Goal: Transaction & Acquisition: Purchase product/service

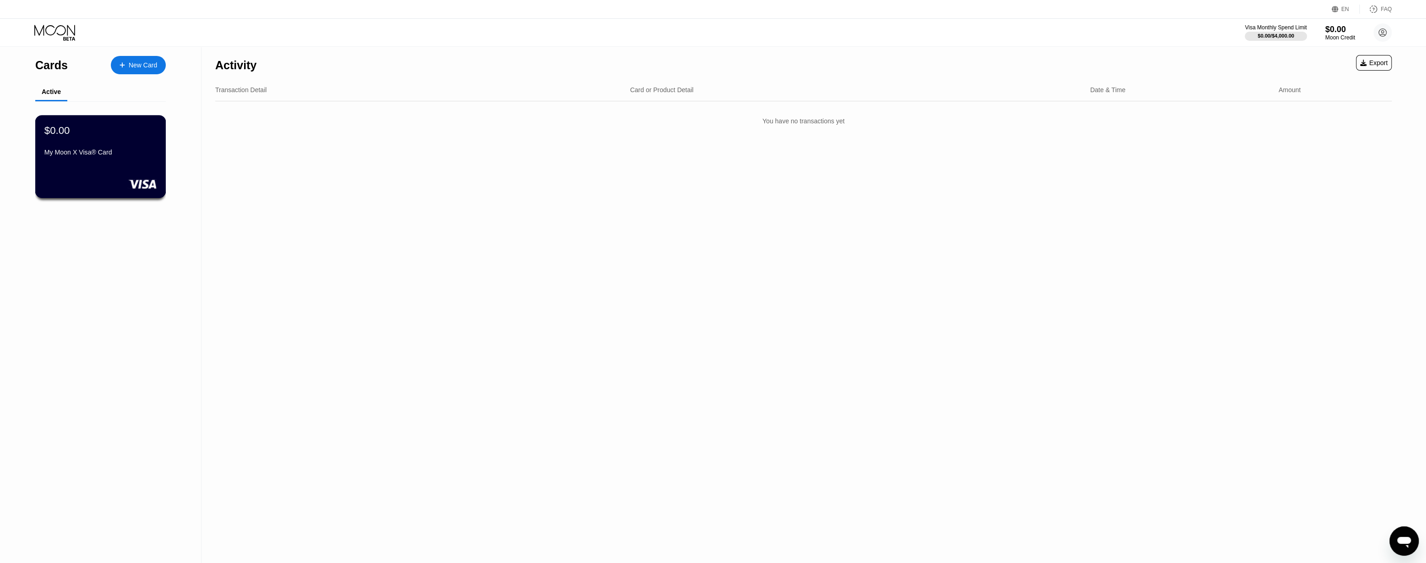
click at [124, 145] on div "$0.00 My Moon X Visa® Card" at bounding box center [100, 141] width 112 height 35
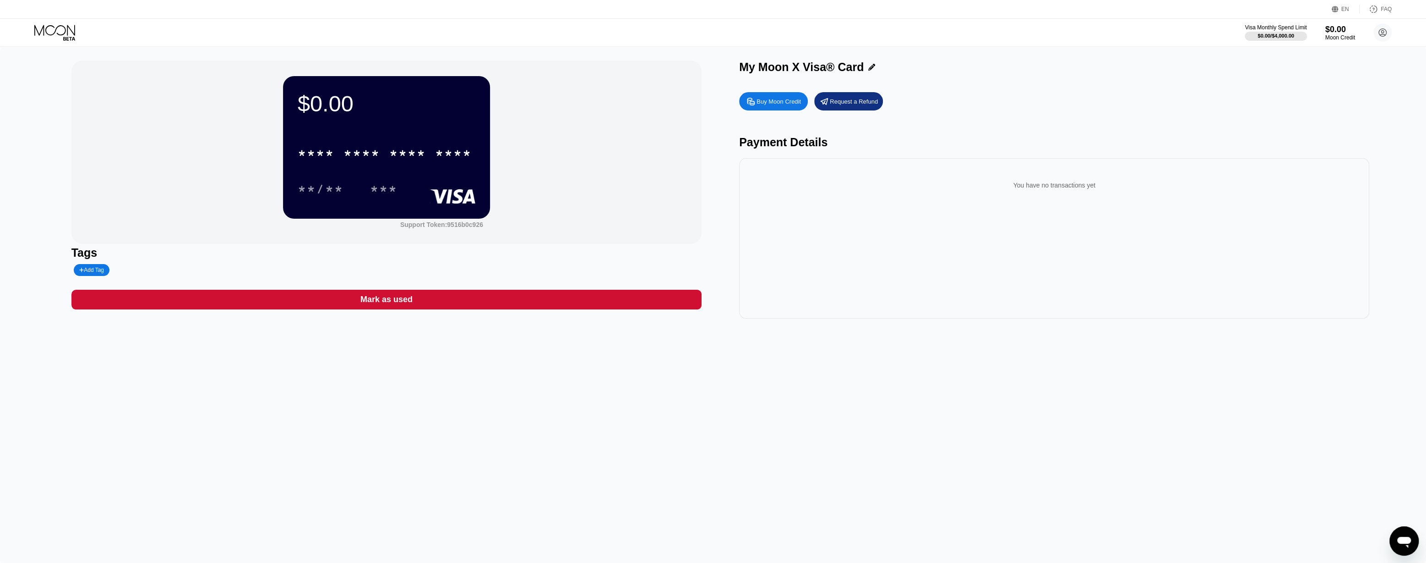
click at [502, 148] on div "$0.00 * * * * * * * * * * * * **** **/** *** Support Token: 9516b0c926" at bounding box center [386, 151] width 630 height 183
click at [451, 156] on div "****" at bounding box center [453, 154] width 37 height 15
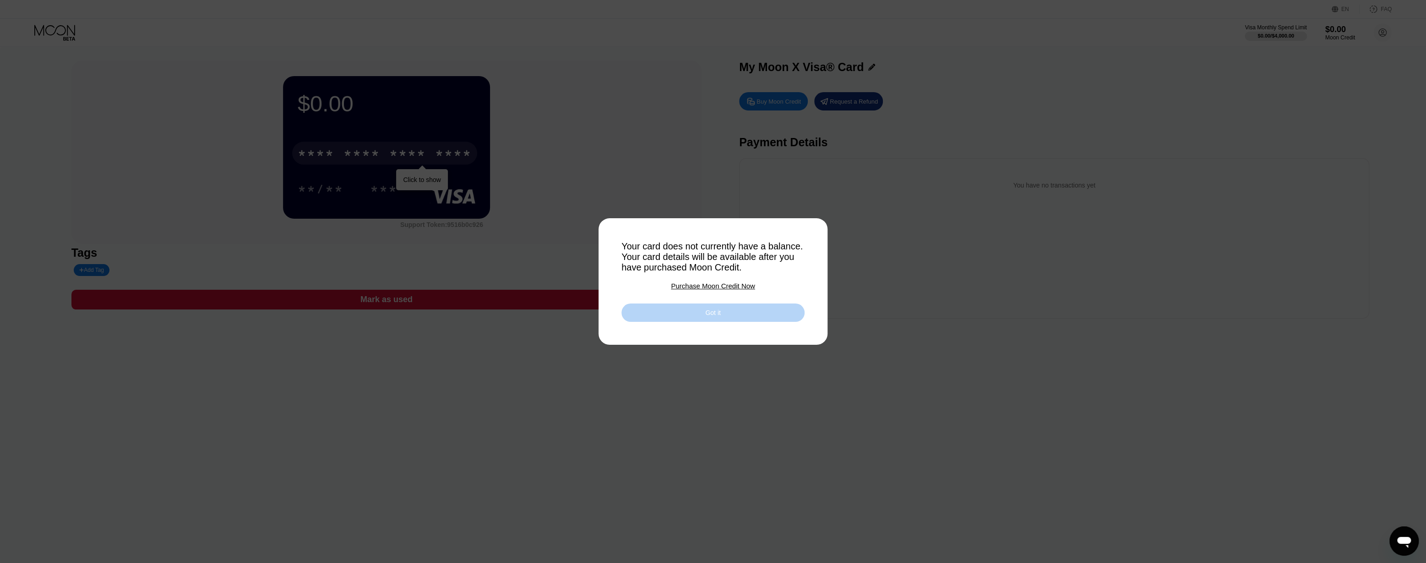
click at [742, 317] on div "Got it" at bounding box center [713, 312] width 183 height 18
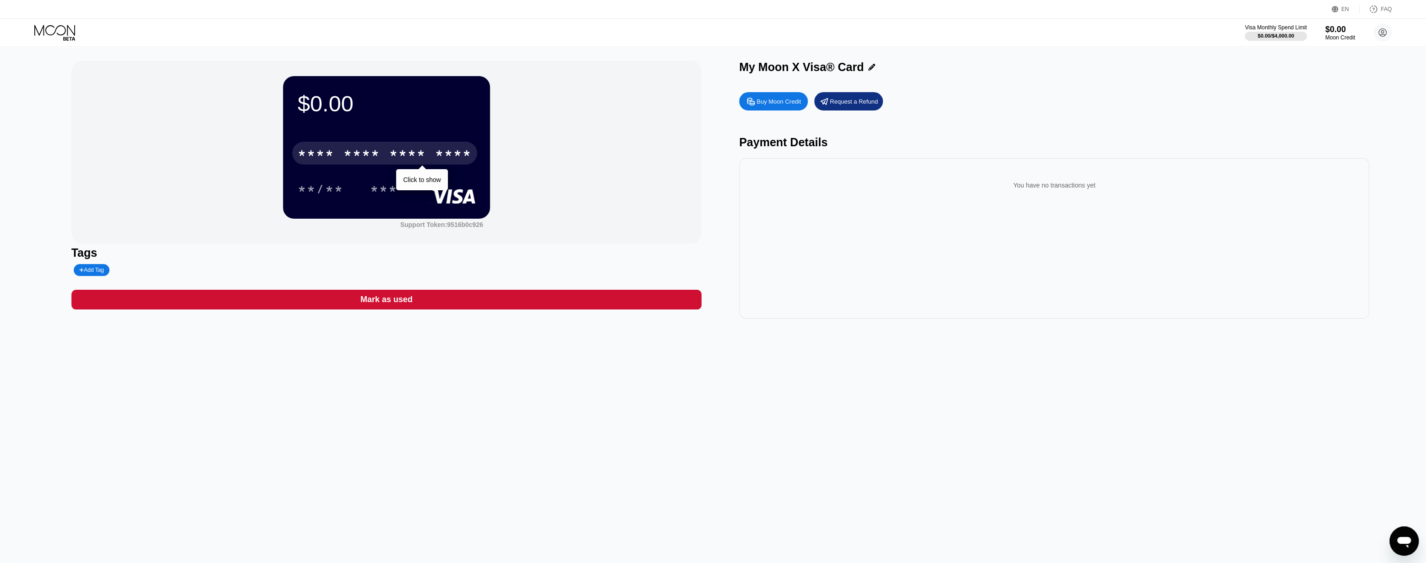
click at [1340, 8] on div "EN" at bounding box center [1336, 9] width 9 height 9
click at [1293, 55] on div "Select an item" at bounding box center [1291, 51] width 63 height 7
click at [1314, 52] on div "Select an item" at bounding box center [1291, 51] width 63 height 7
click at [1300, 52] on div "Select an item" at bounding box center [1291, 51] width 63 height 7
click at [1311, 78] on div at bounding box center [1298, 69] width 86 height 18
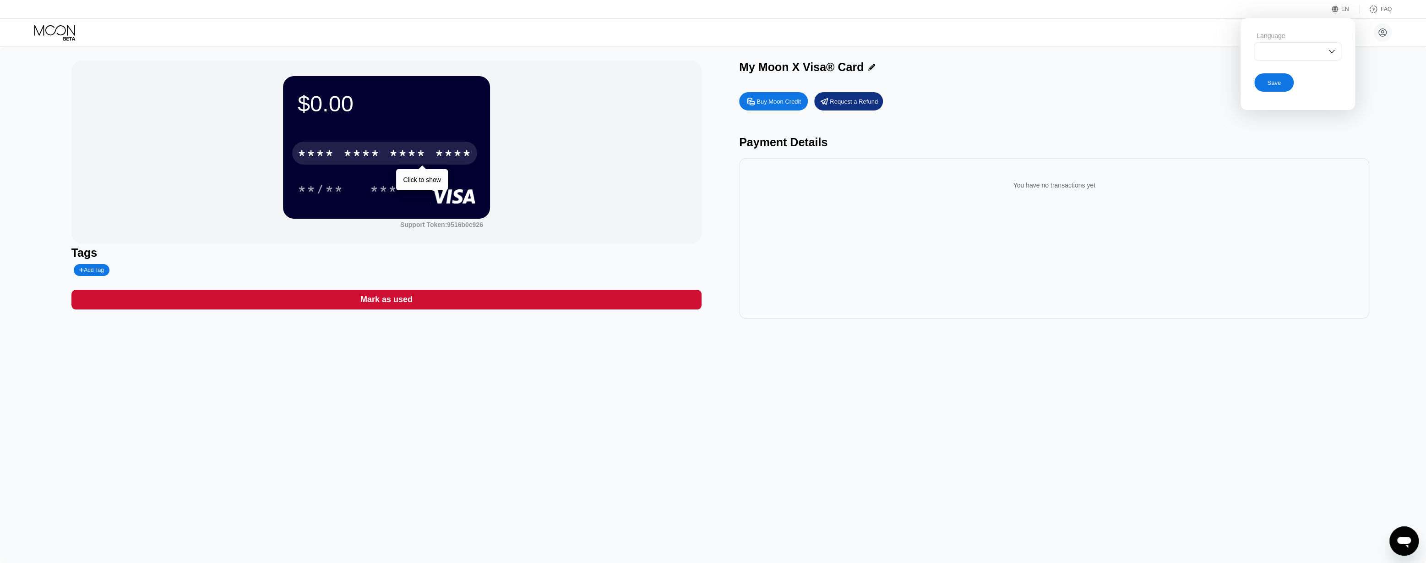
click at [1315, 49] on div at bounding box center [1298, 51] width 87 height 18
click at [1409, 66] on div "$0.00 * * * * * * * * * * * * **** Click to show **/** *** Support Token: 9516b…" at bounding box center [713, 305] width 1426 height 516
click at [1337, 18] on div "EN Language Save FAQ" at bounding box center [713, 9] width 1426 height 19
click at [1340, 8] on div "EN" at bounding box center [1336, 9] width 9 height 9
click at [421, 149] on div "* * * *" at bounding box center [407, 154] width 37 height 15
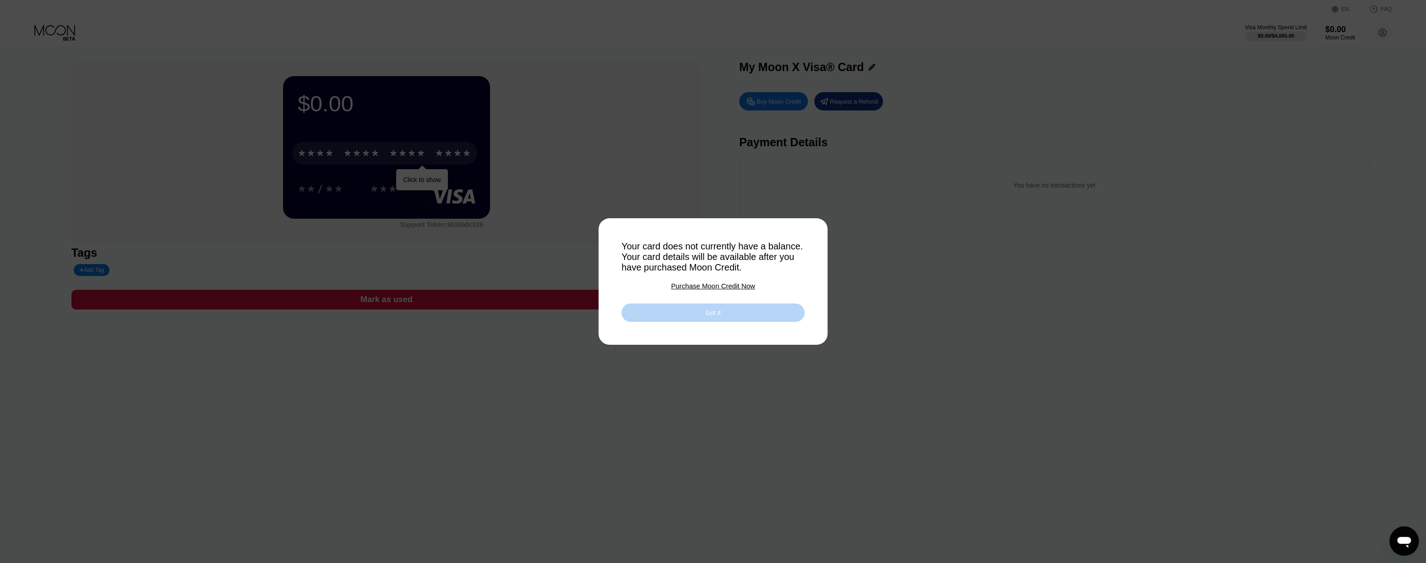
click at [730, 311] on div "Got it" at bounding box center [713, 312] width 183 height 18
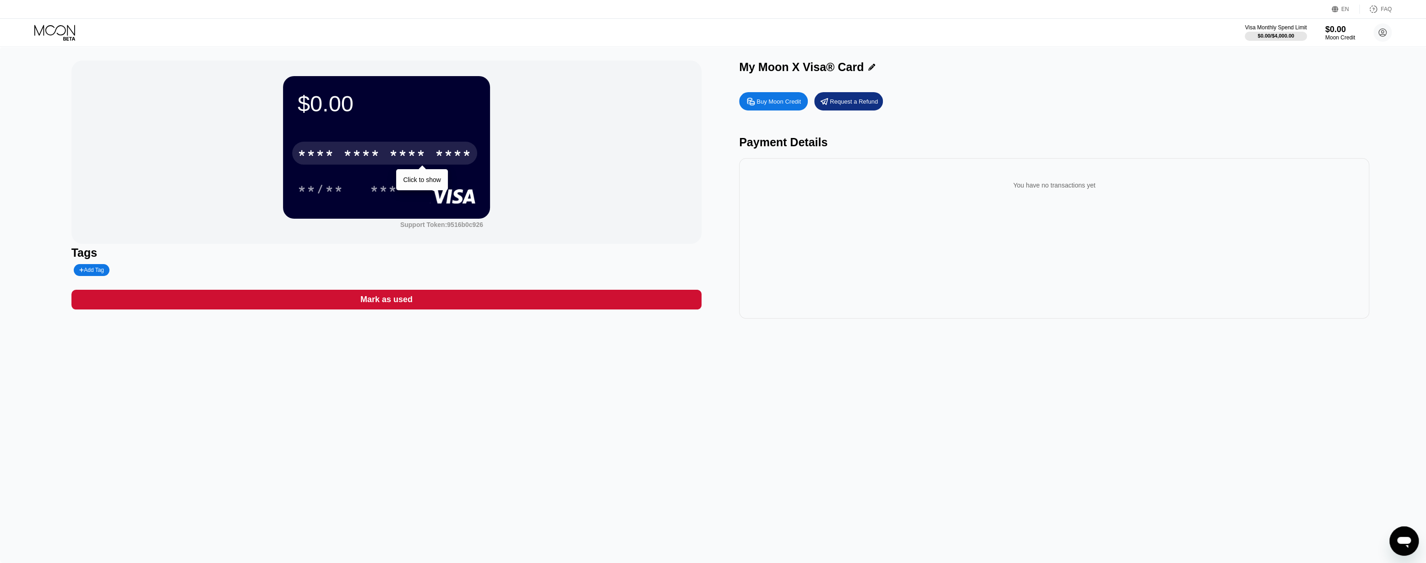
click at [337, 302] on div "Mark as used" at bounding box center [386, 300] width 630 height 20
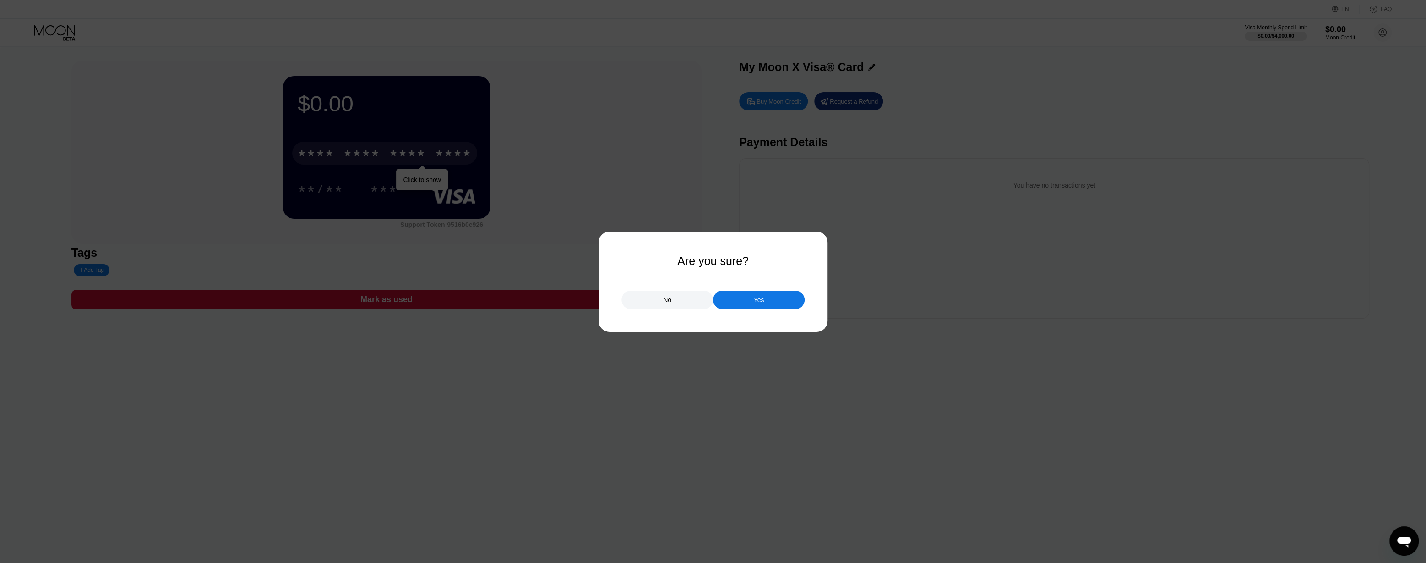
click at [678, 303] on div "No" at bounding box center [668, 299] width 92 height 18
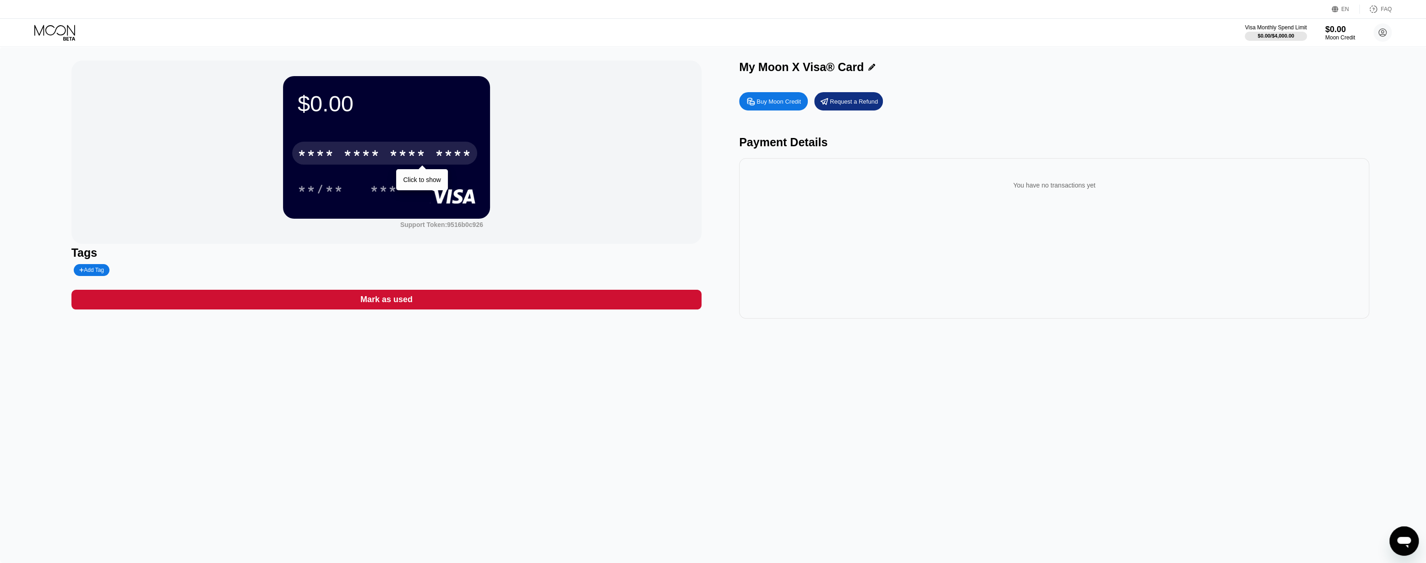
click at [389, 272] on div "Tags Add Tag" at bounding box center [386, 261] width 630 height 30
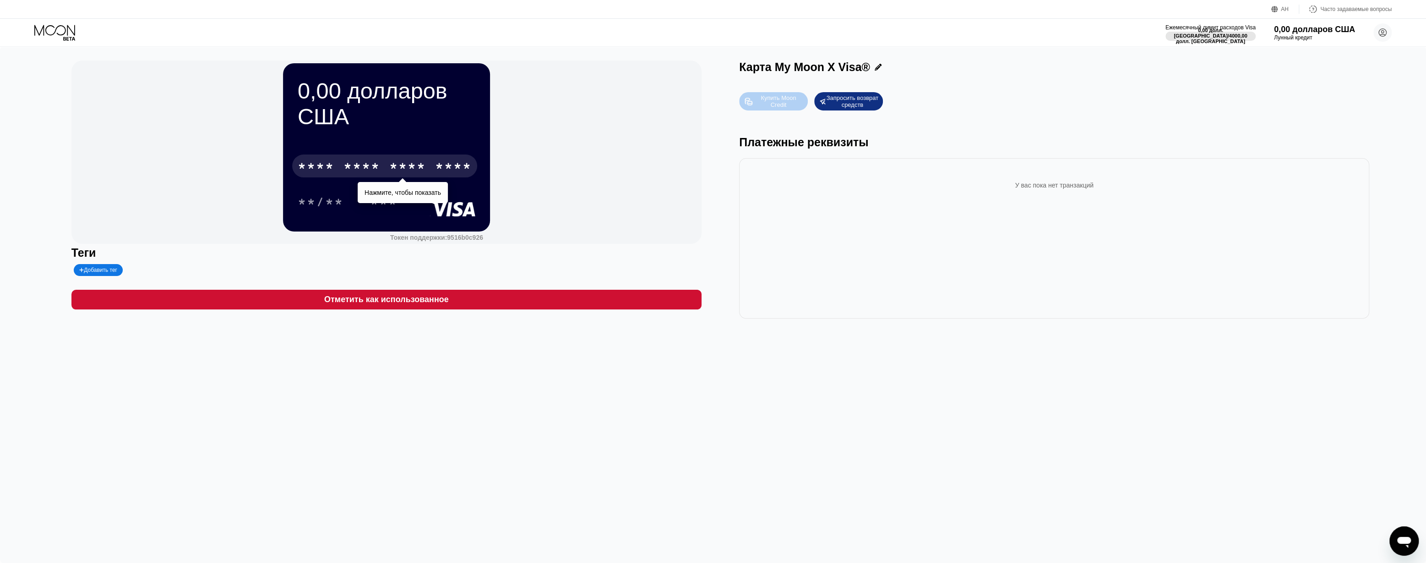
click at [776, 100] on font "Купить Moon Credit" at bounding box center [779, 101] width 37 height 14
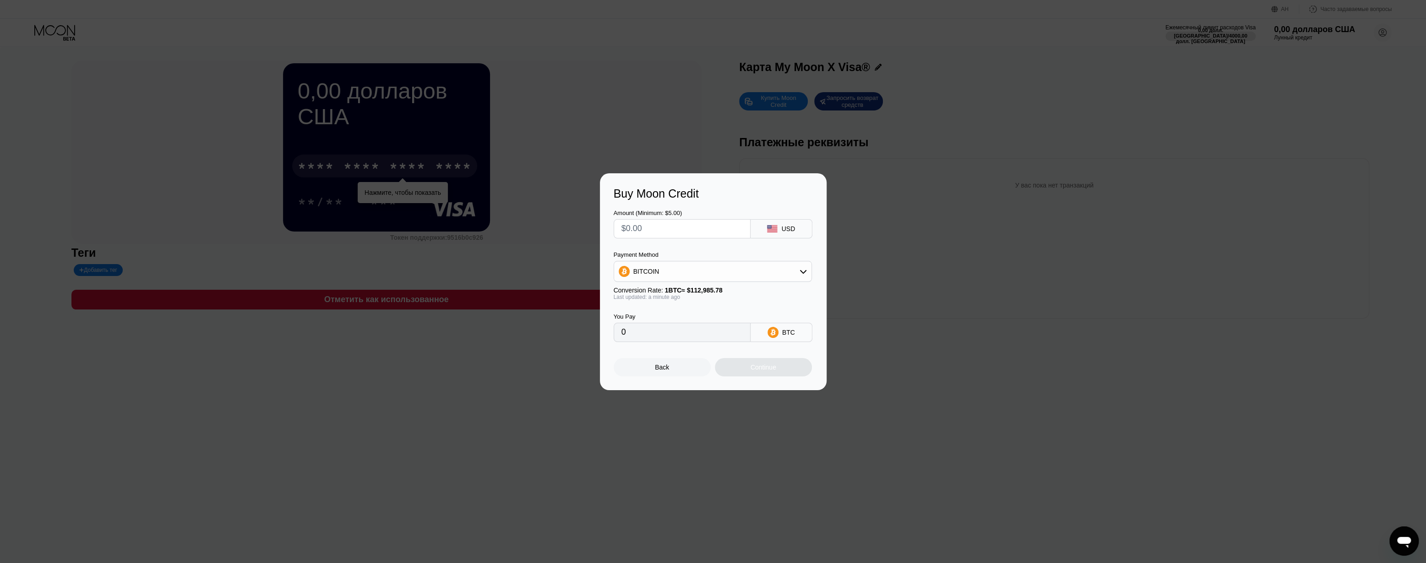
click at [654, 226] on input "text" at bounding box center [682, 228] width 121 height 18
click at [657, 234] on input "text" at bounding box center [682, 228] width 121 height 18
type input "$5"
type input "0.00004426"
type input "$5"
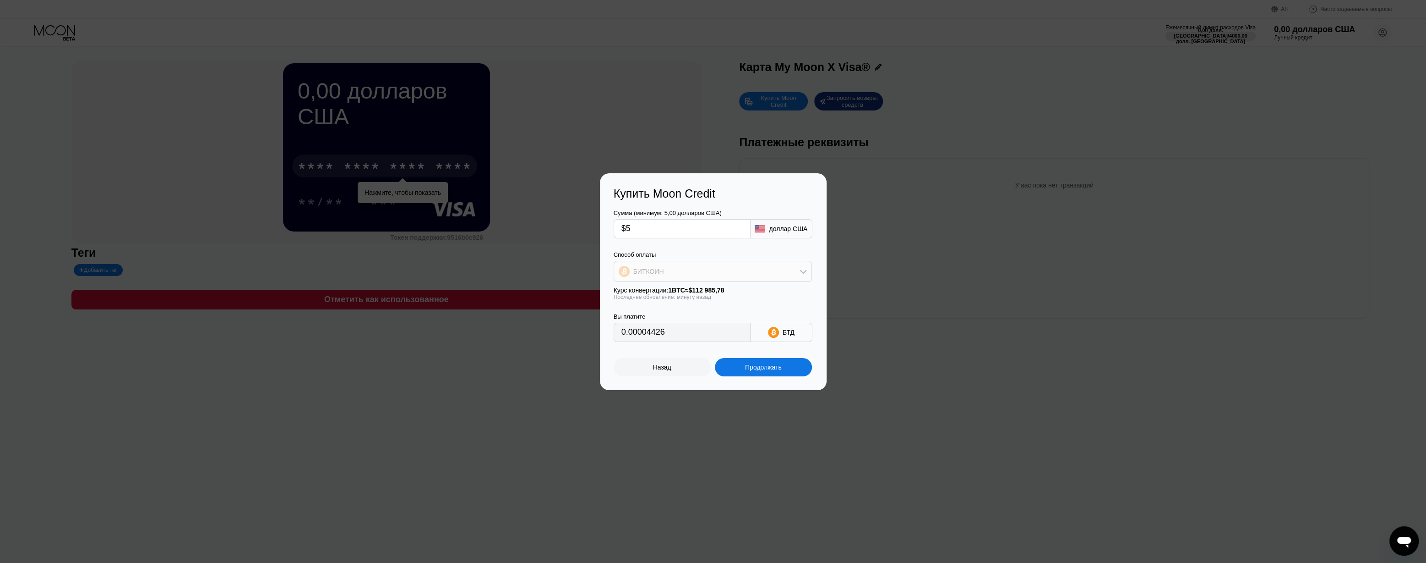
click at [656, 265] on div "БИТКОИН" at bounding box center [712, 271] width 197 height 18
click at [713, 245] on div "Сумма (минимум: 5,00 долларов США) $5 доллар США Способ оплаты БИТКОИН БИТКОИН …" at bounding box center [713, 271] width 199 height 142
click at [707, 249] on div "Сумма (минимум: 5,00 долларов США) $5 доллар США Способ оплаты БИТКОИН БИТКОИН …" at bounding box center [713, 271] width 199 height 142
click at [699, 271] on div "БИТКОИН" at bounding box center [712, 271] width 197 height 18
click at [687, 273] on div "БИТКОИН" at bounding box center [712, 271] width 197 height 18
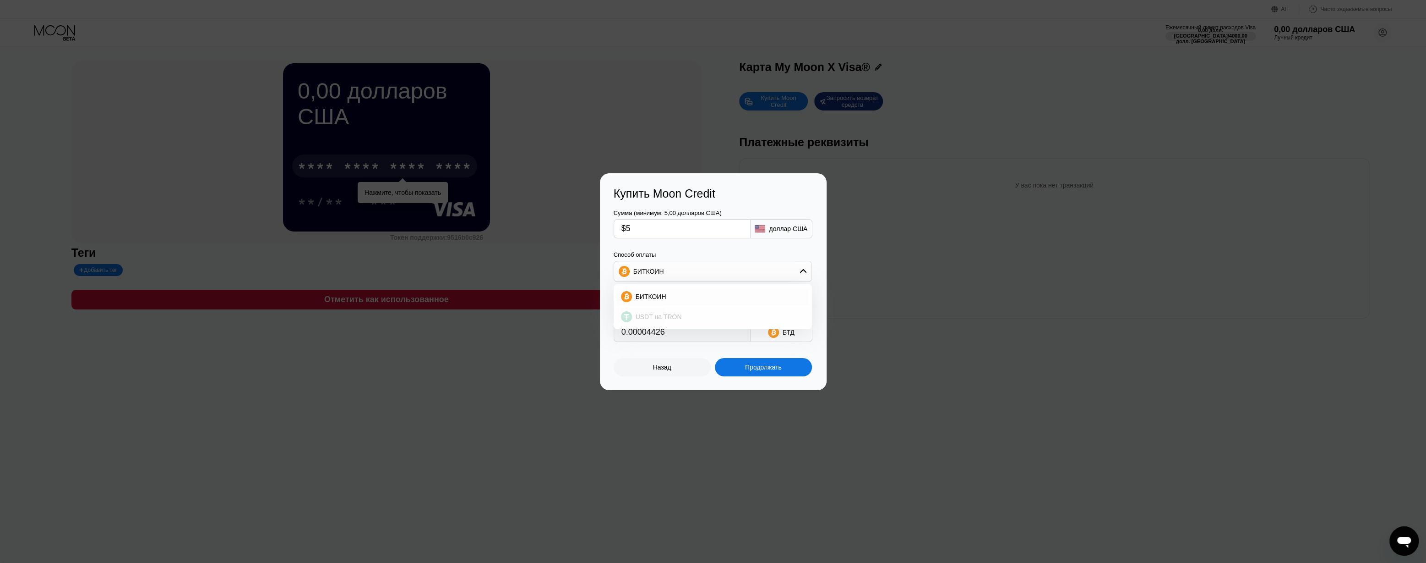
click at [676, 317] on font "USDT на TRON" at bounding box center [659, 316] width 46 height 7
type input "5.05"
click at [778, 328] on font "USDT TRC-20" at bounding box center [786, 332] width 34 height 15
click at [643, 333] on input "5.05" at bounding box center [682, 332] width 121 height 18
click at [776, 363] on div "Продолжать" at bounding box center [763, 367] width 97 height 18
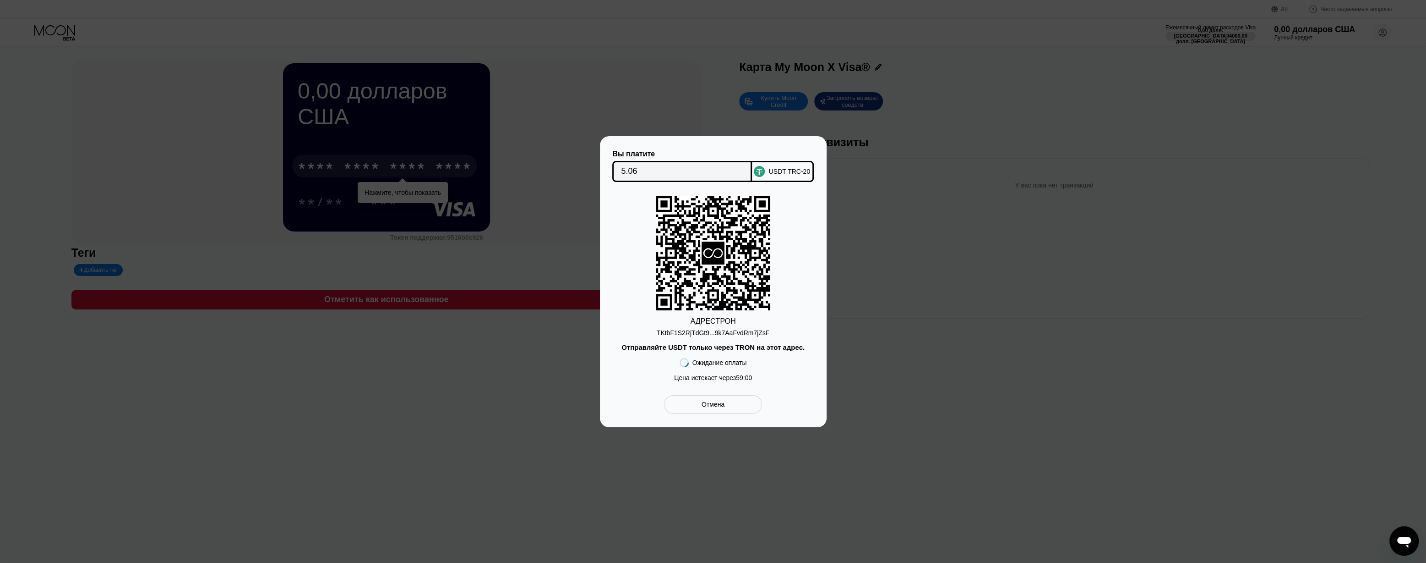
click at [701, 400] on div "Отмена" at bounding box center [713, 404] width 98 height 18
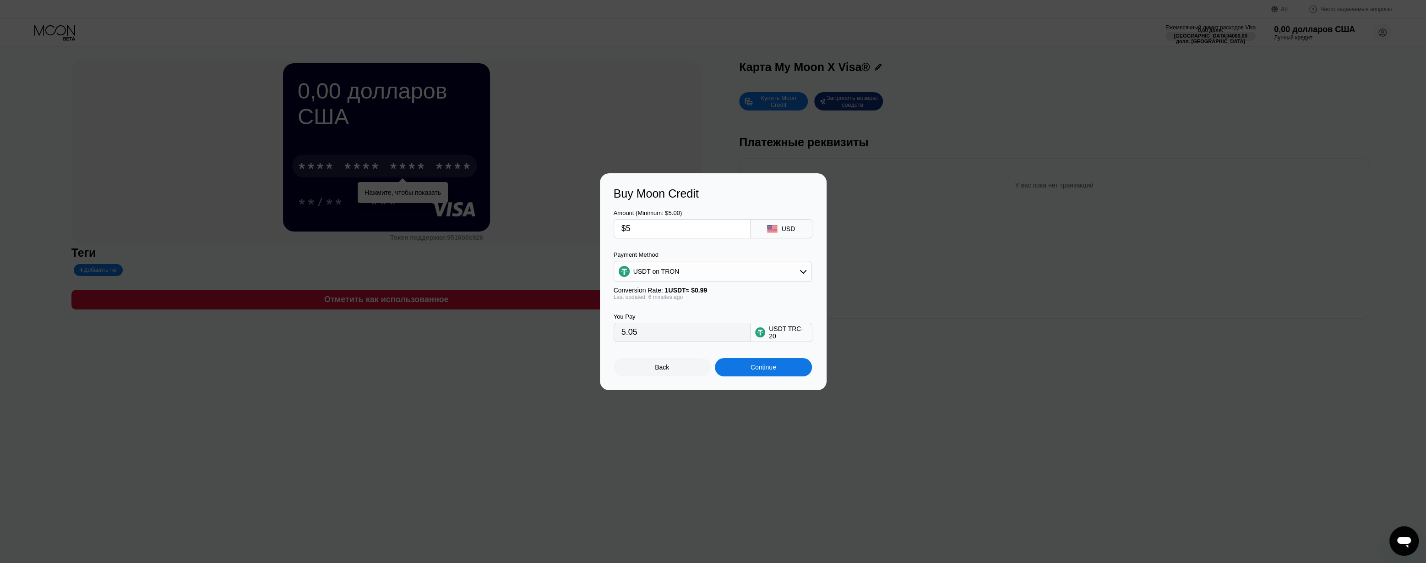
click at [758, 341] on div "USDT TRC-20" at bounding box center [782, 331] width 62 height 19
click at [714, 279] on div "USDT on TRON" at bounding box center [712, 271] width 197 height 18
click at [684, 298] on div "BITCOIN" at bounding box center [718, 296] width 173 height 7
click at [671, 334] on input "0.00004434" at bounding box center [682, 332] width 121 height 18
type input "0.00004419"
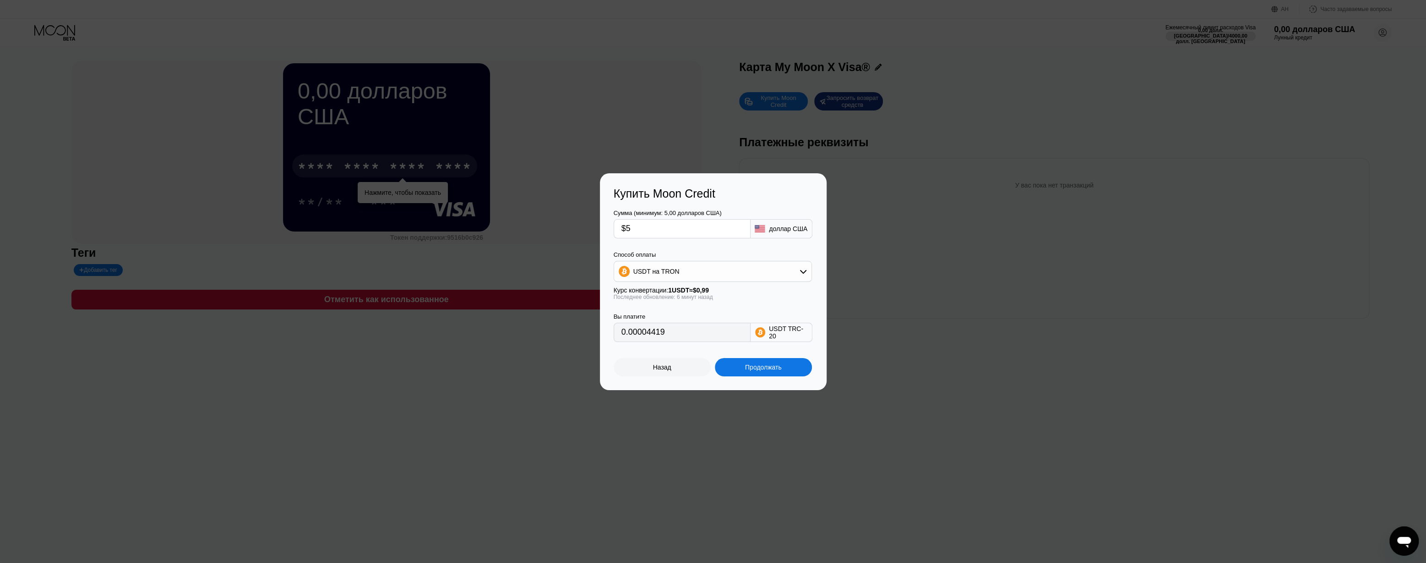
click at [688, 339] on input "0.00004419" at bounding box center [682, 332] width 121 height 18
click at [670, 368] on font "Назад" at bounding box center [662, 366] width 18 height 7
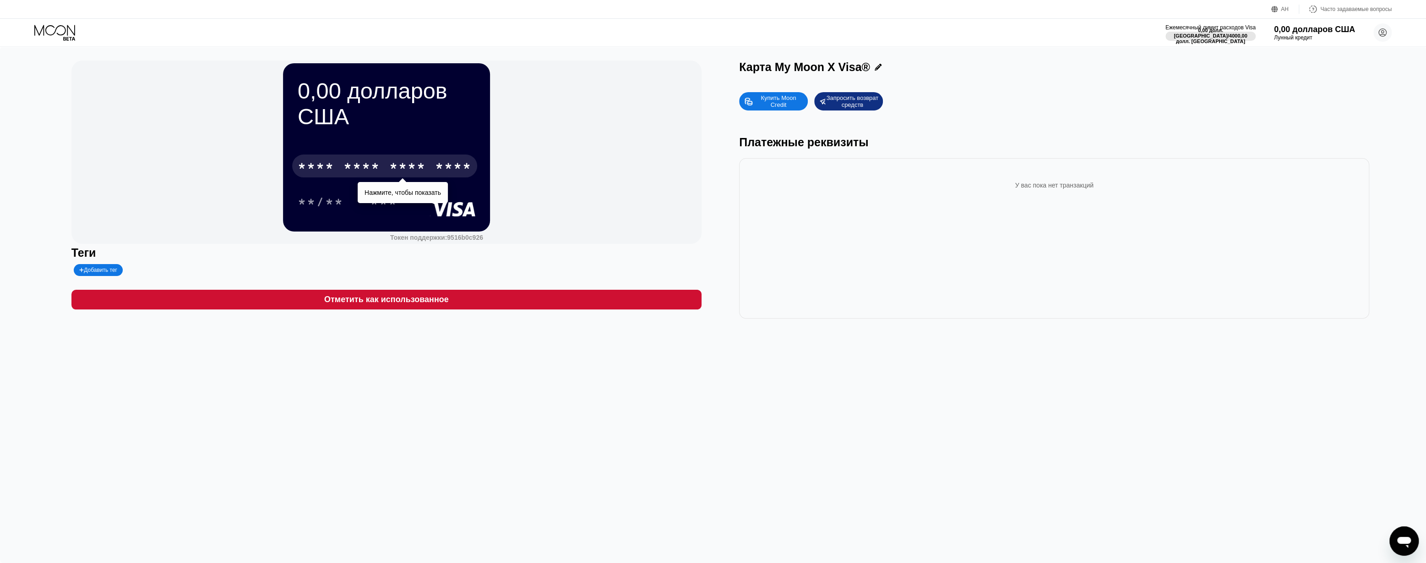
click at [773, 98] on font "Купить Moon Credit" at bounding box center [779, 101] width 37 height 14
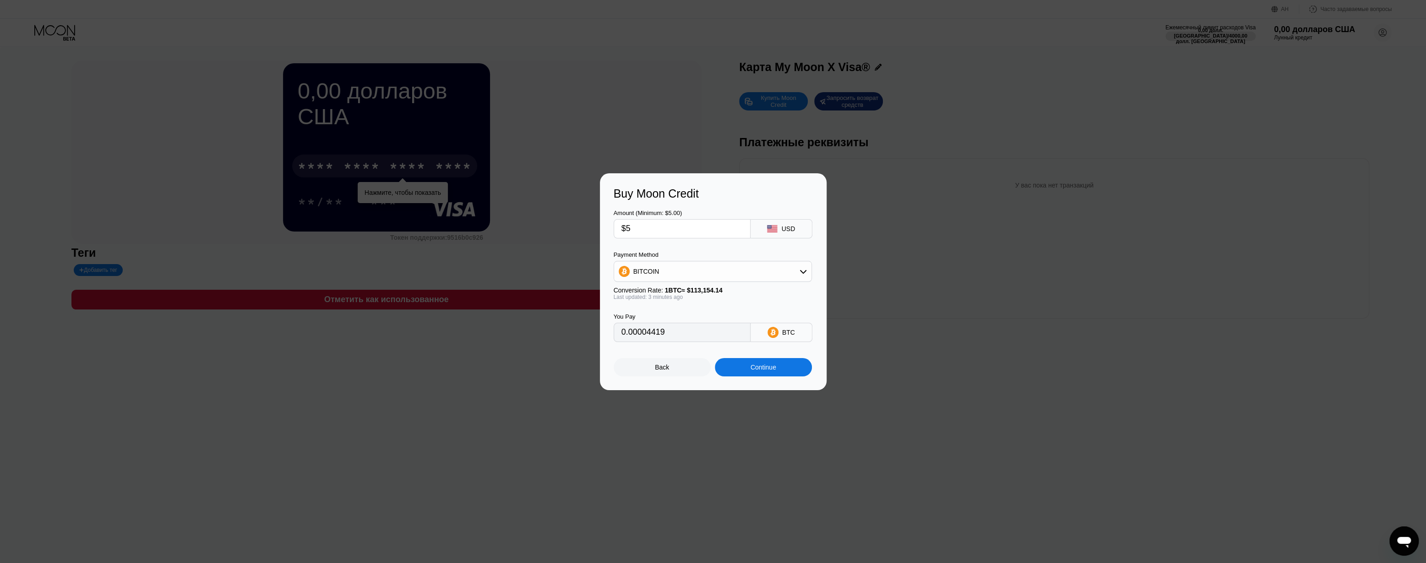
type input "0.00004420"
click at [798, 373] on div "Продолжать" at bounding box center [763, 367] width 97 height 18
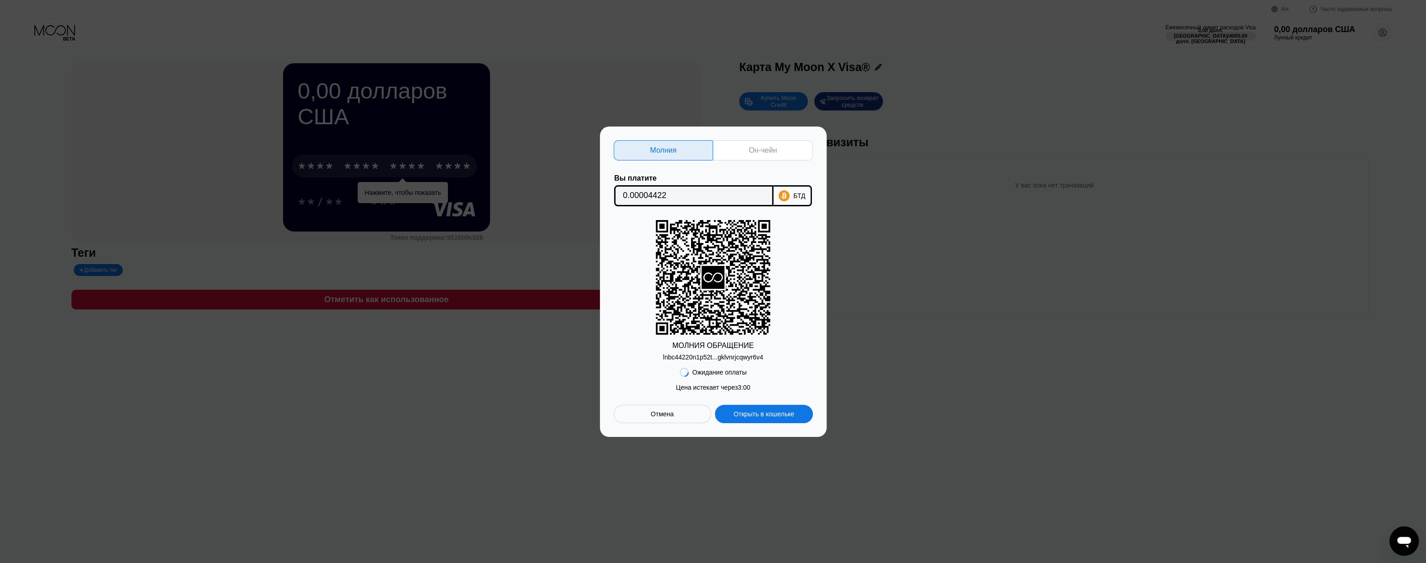
click at [754, 146] on div "Он-чейн" at bounding box center [763, 150] width 28 height 9
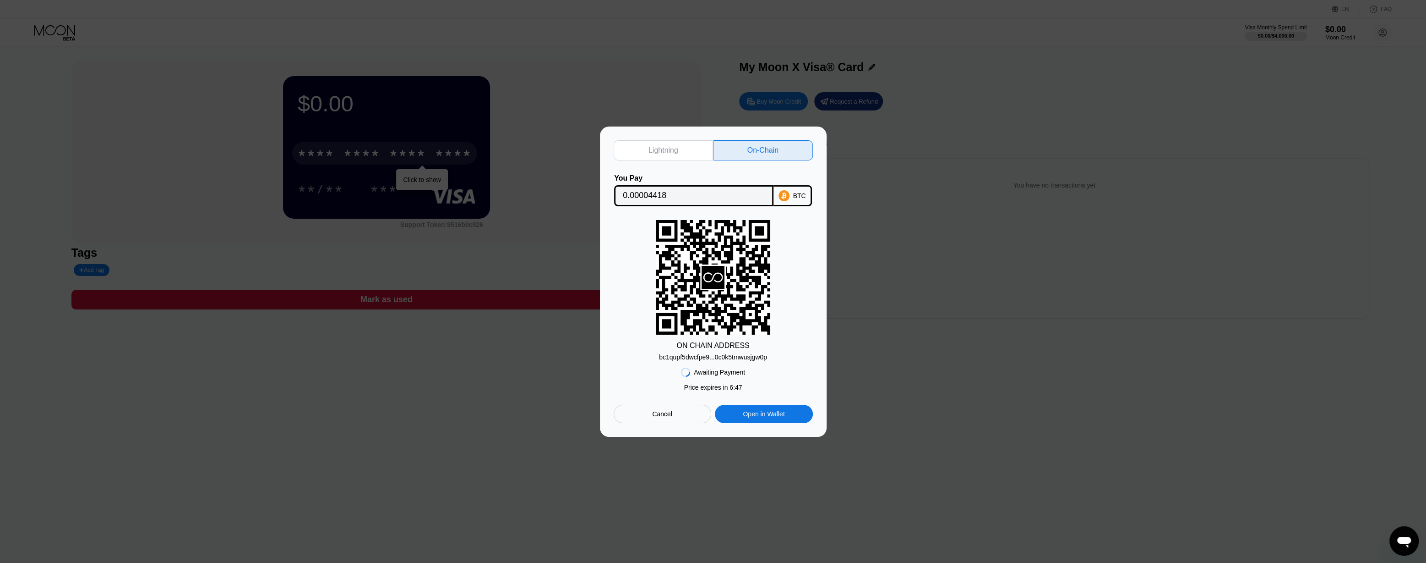
click at [691, 126] on div "Lightning On-Chain You Pay 0.00004418 BTC ON CHAIN ADDRESS bc1qupf5dwcfpe9...0c…" at bounding box center [713, 281] width 227 height 310
click at [691, 144] on div "Lightning" at bounding box center [664, 150] width 100 height 20
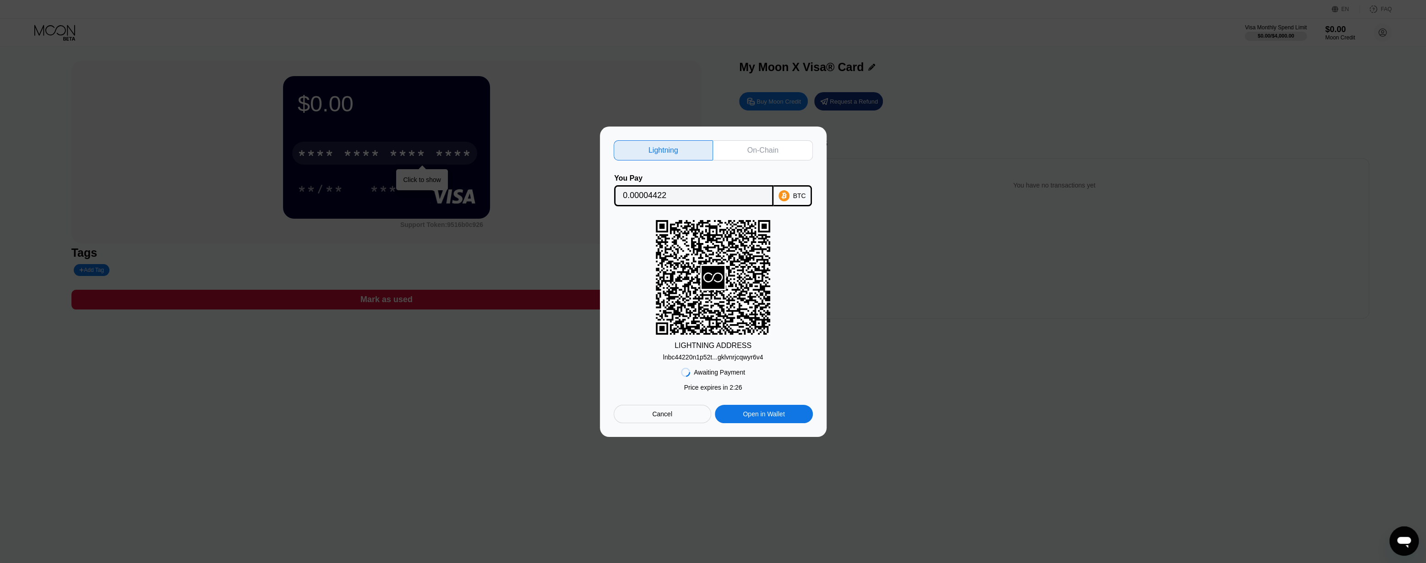
click at [769, 147] on div "On-Chain" at bounding box center [763, 150] width 31 height 9
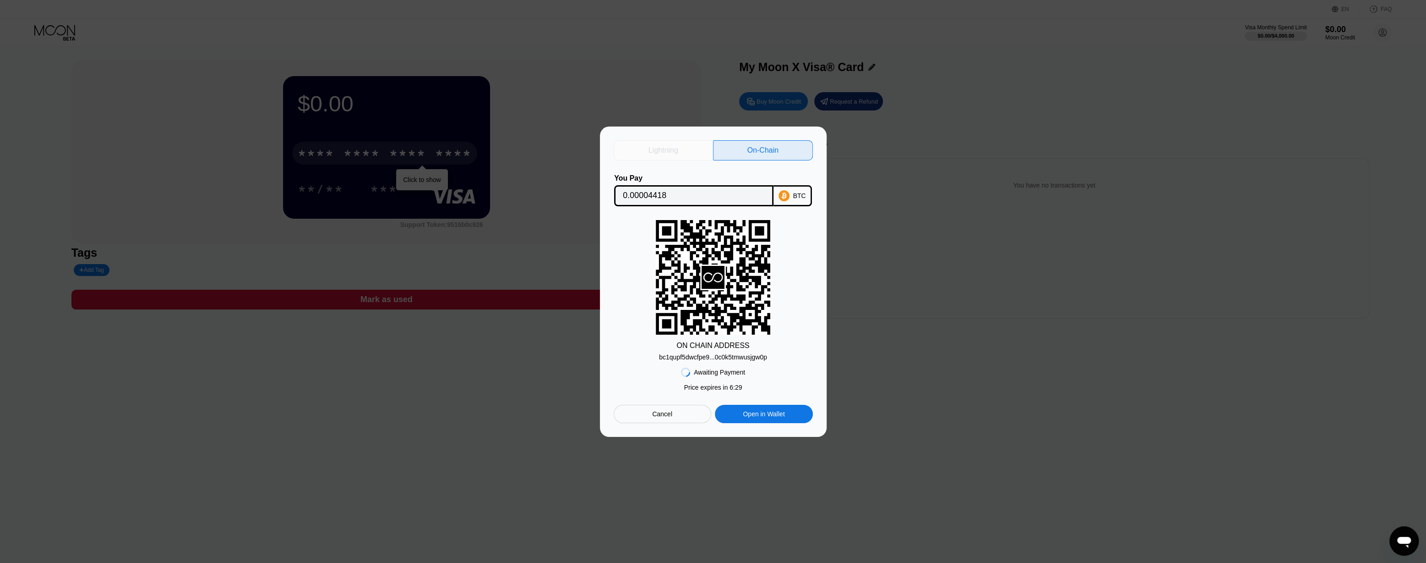
click at [655, 150] on div "Lightning" at bounding box center [664, 150] width 30 height 9
type input "0.00004422"
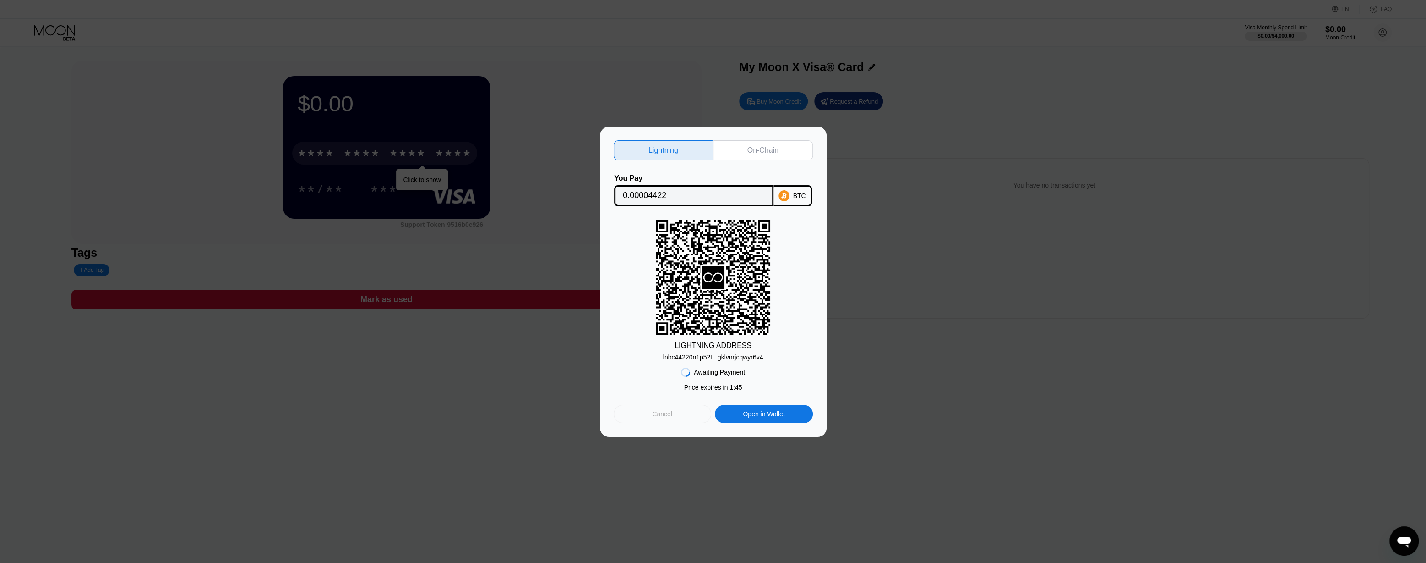
click at [703, 415] on div "Cancel" at bounding box center [663, 413] width 98 height 18
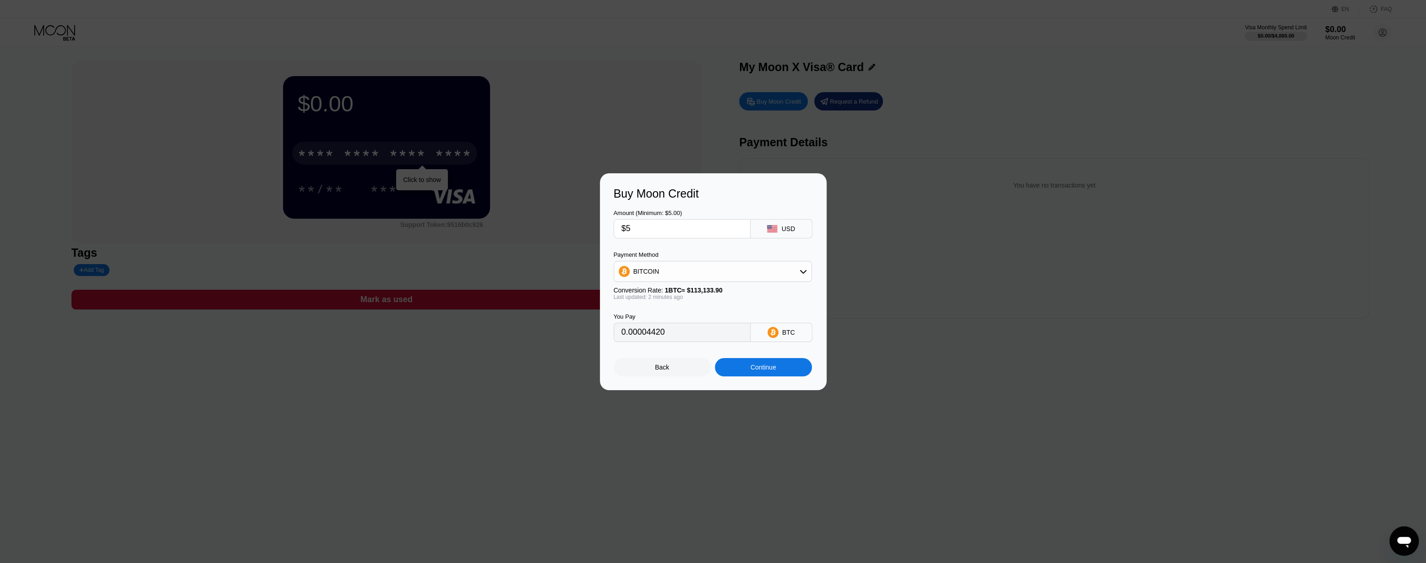
click at [748, 369] on div "Continue" at bounding box center [763, 367] width 97 height 18
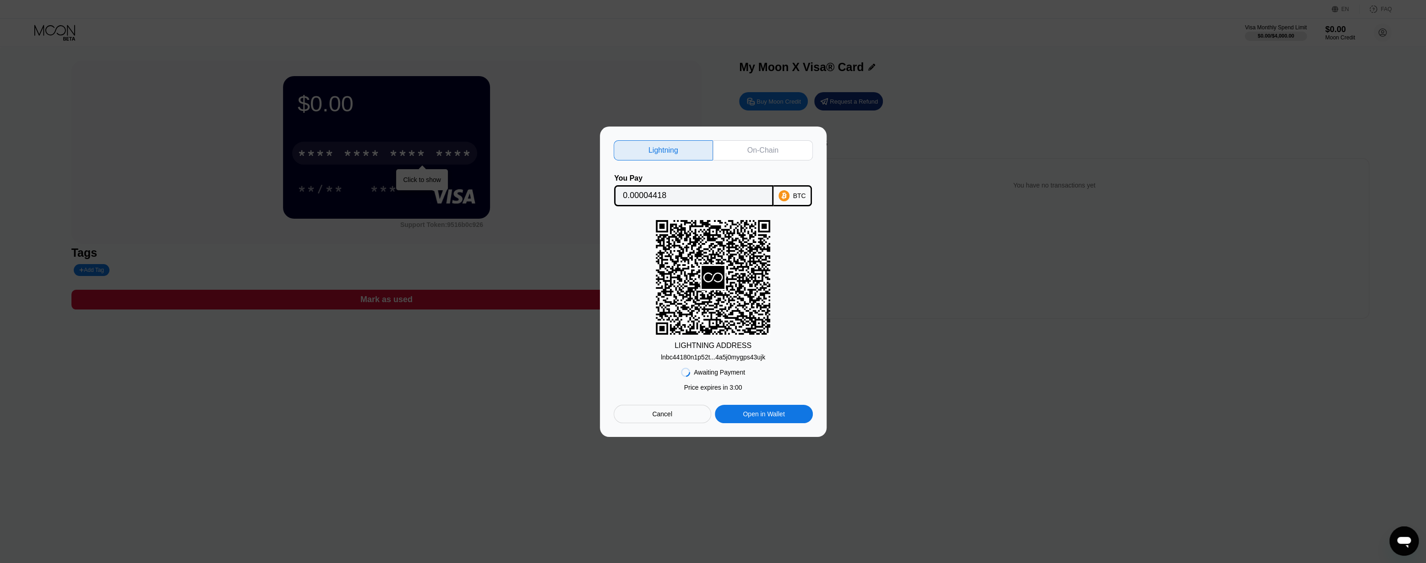
click at [655, 421] on div "Cancel" at bounding box center [663, 413] width 98 height 18
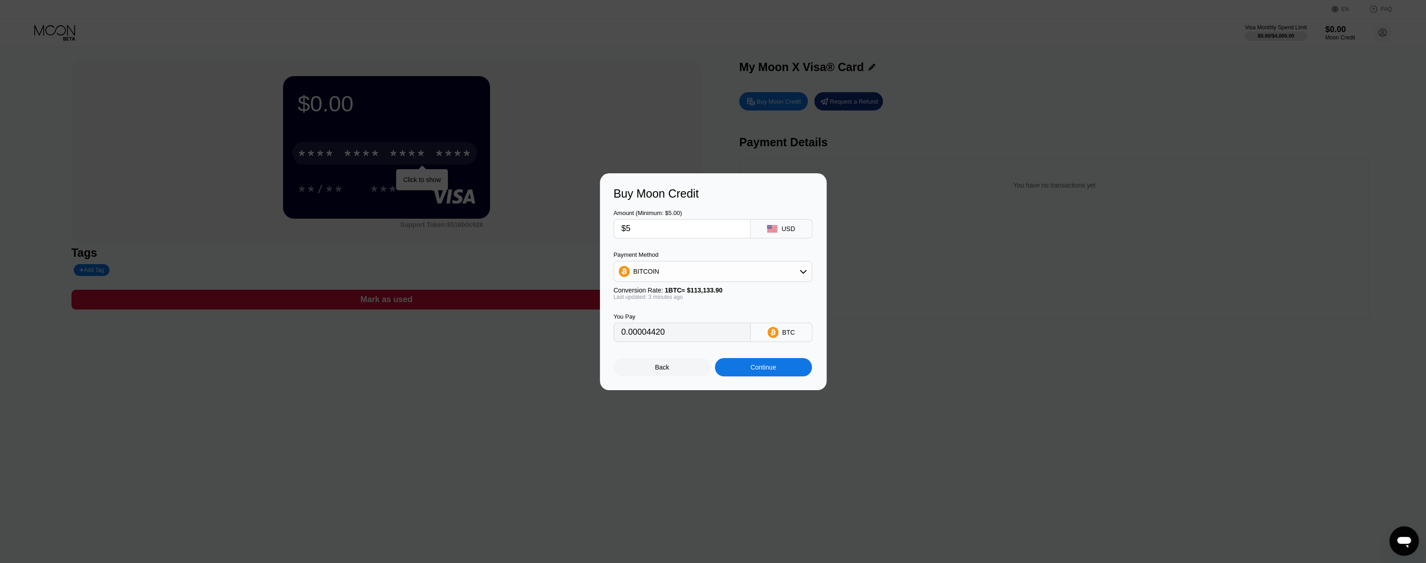
type input "0.00004417"
click at [765, 371] on div "Continue" at bounding box center [764, 366] width 26 height 7
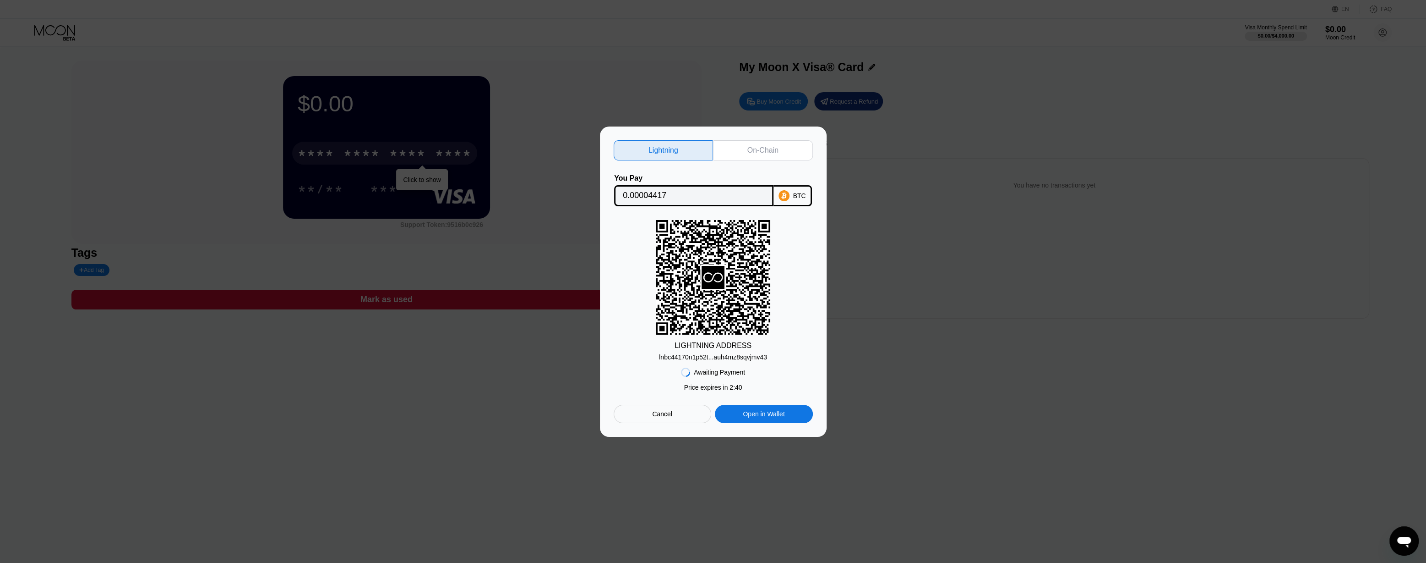
click at [758, 154] on div "On-Chain" at bounding box center [763, 150] width 100 height 20
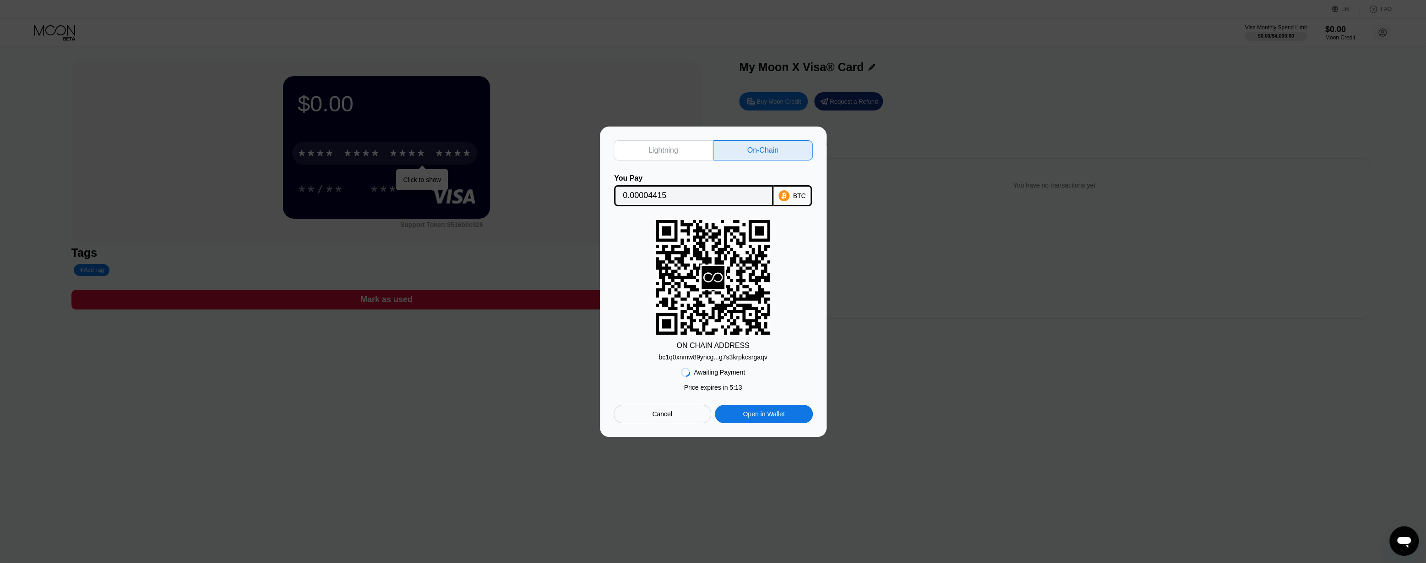
click at [679, 141] on div "Lightning" at bounding box center [664, 150] width 100 height 20
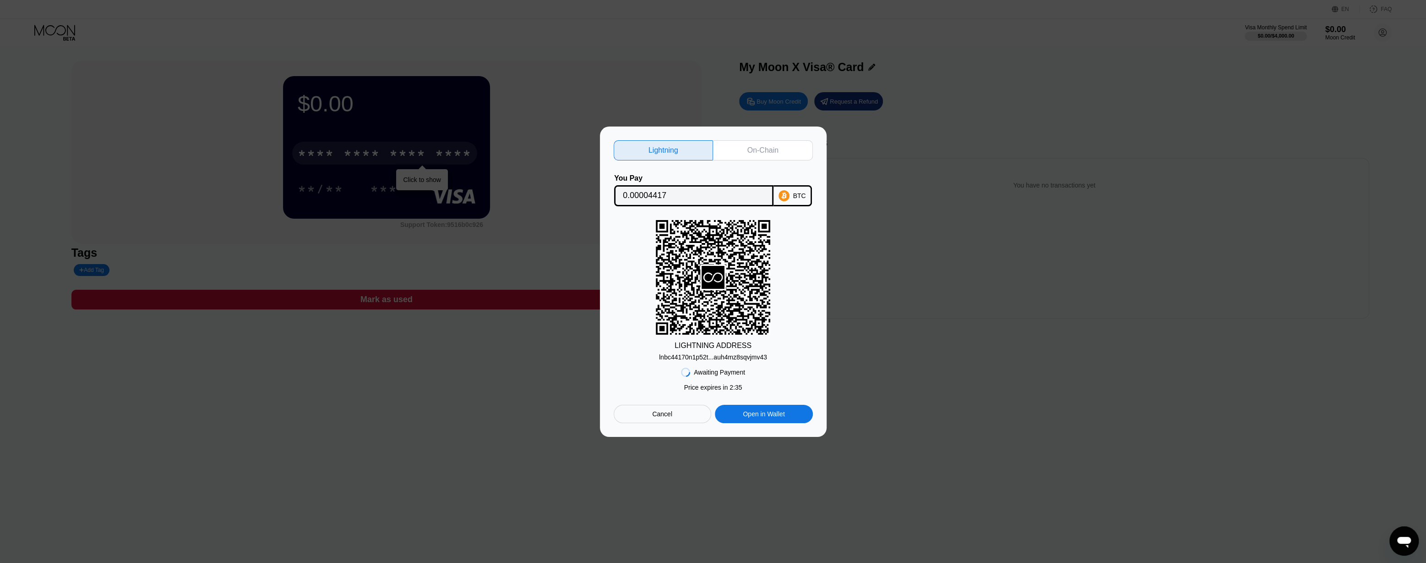
click at [756, 146] on div "On-Chain" at bounding box center [763, 150] width 31 height 9
type input "0.00004415"
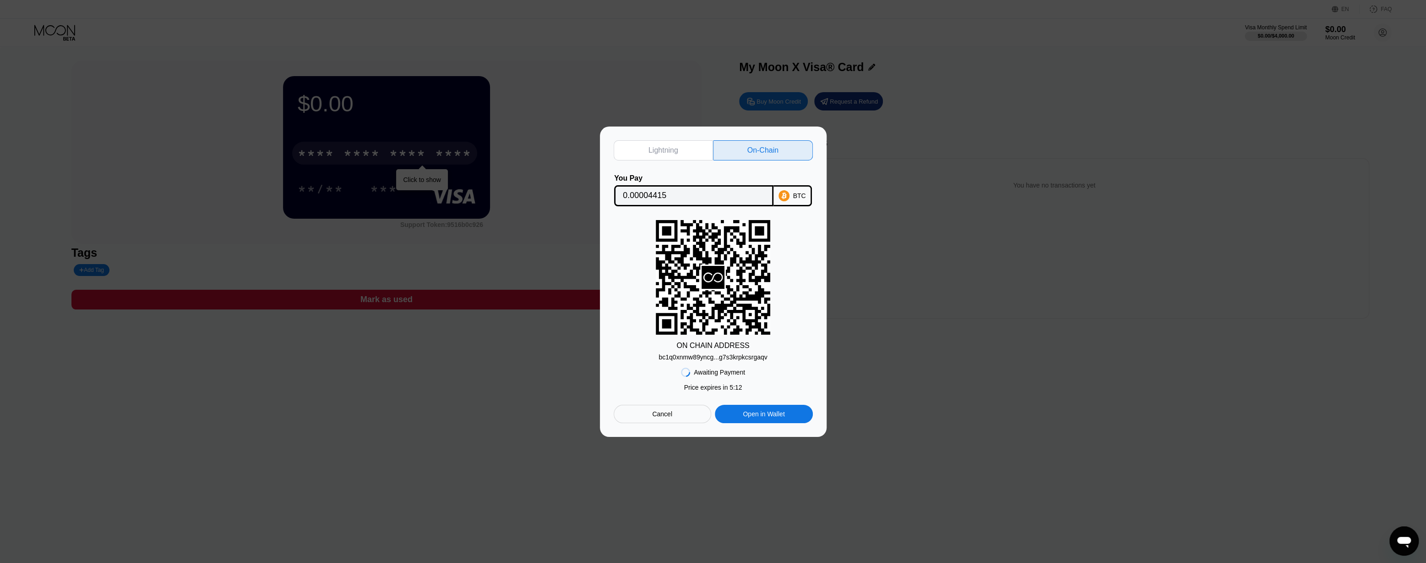
click at [656, 413] on div "Cancel" at bounding box center [662, 414] width 20 height 8
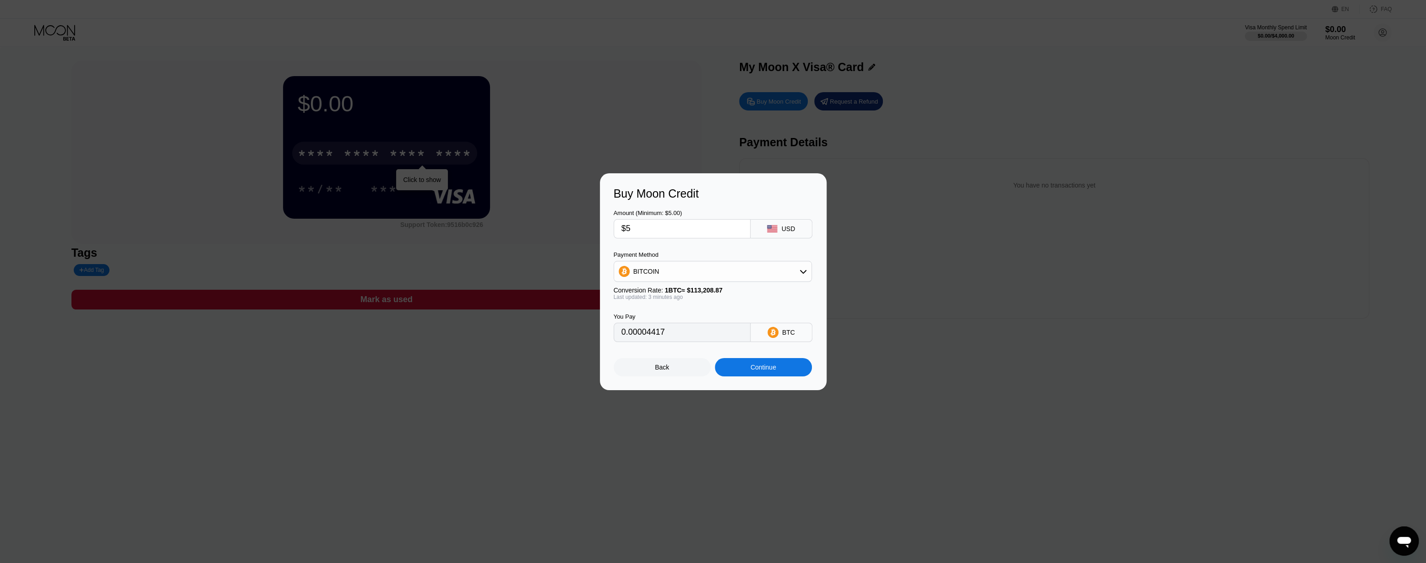
type input "0.00004416"
drag, startPoint x: 672, startPoint y: 194, endPoint x: 703, endPoint y: 190, distance: 31.4
click at [703, 190] on div "Buy Moon Credit" at bounding box center [713, 193] width 199 height 13
drag, startPoint x: 703, startPoint y: 191, endPoint x: 699, endPoint y: 194, distance: 5.2
click at [699, 194] on div "Buy Moon Credit" at bounding box center [713, 193] width 199 height 13
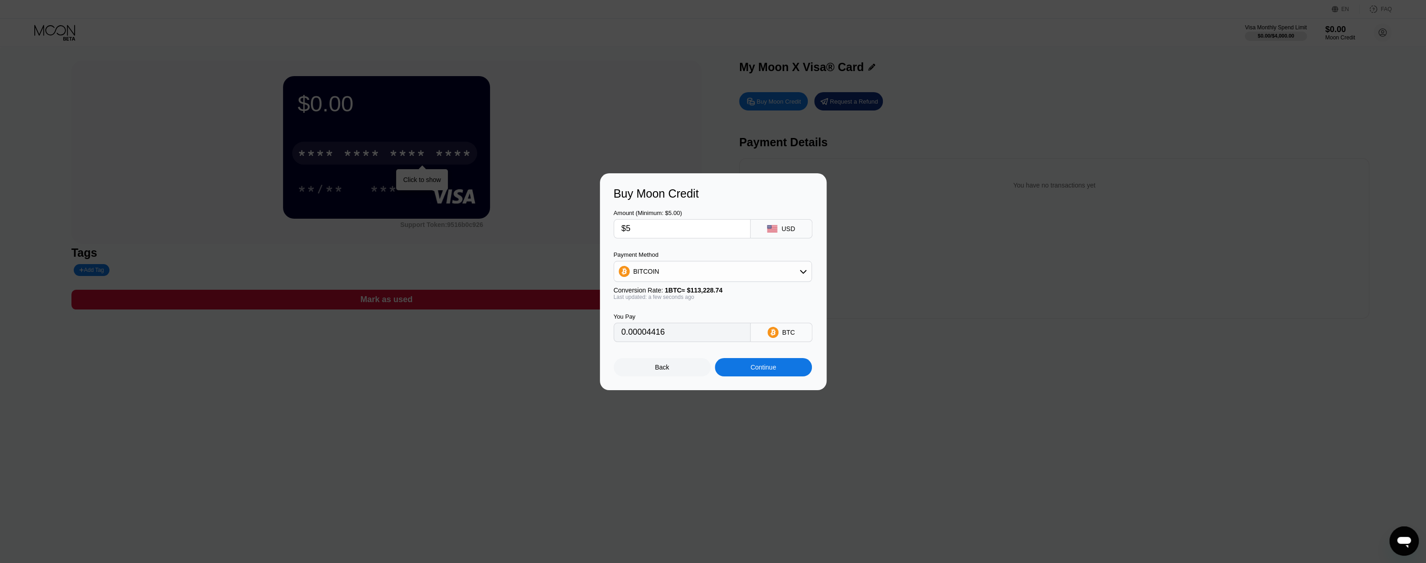
drag, startPoint x: 699, startPoint y: 194, endPoint x: 677, endPoint y: 193, distance: 22.9
click at [680, 193] on div "Buy Moon Credit" at bounding box center [713, 193] width 199 height 13
drag, startPoint x: 674, startPoint y: 191, endPoint x: 696, endPoint y: 191, distance: 22.0
click at [696, 191] on div "Buy Moon Credit" at bounding box center [713, 193] width 199 height 13
click at [766, 361] on div "Continue" at bounding box center [763, 367] width 97 height 18
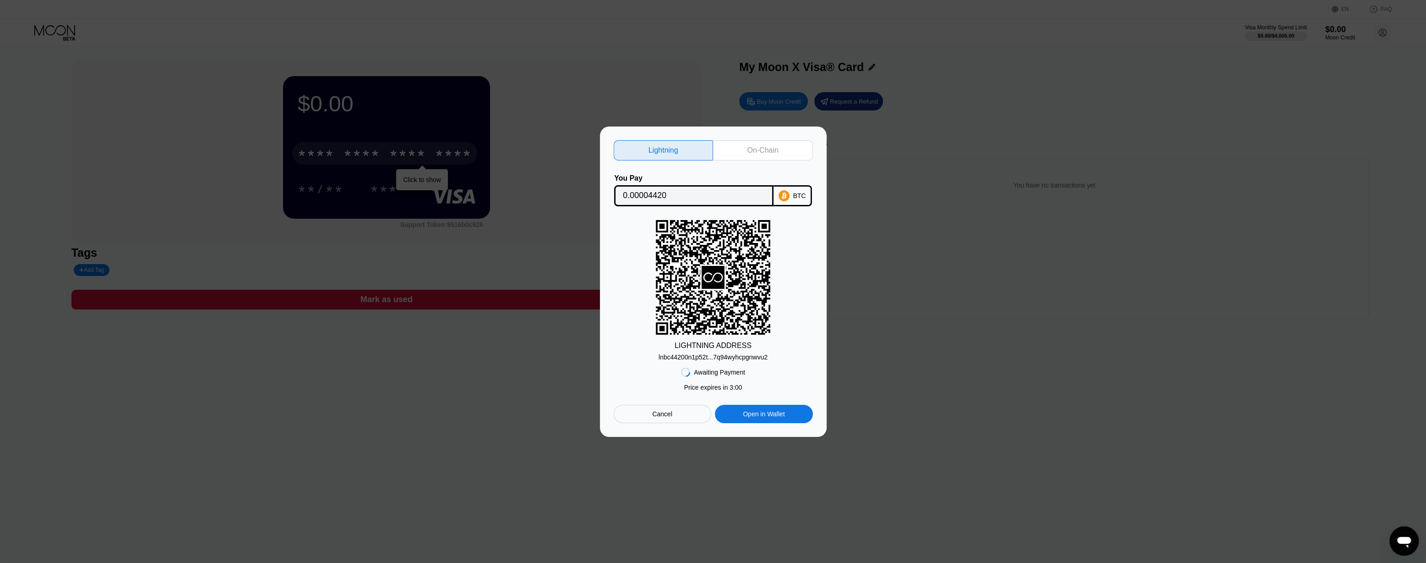
click at [736, 146] on div "On-Chain" at bounding box center [763, 150] width 100 height 20
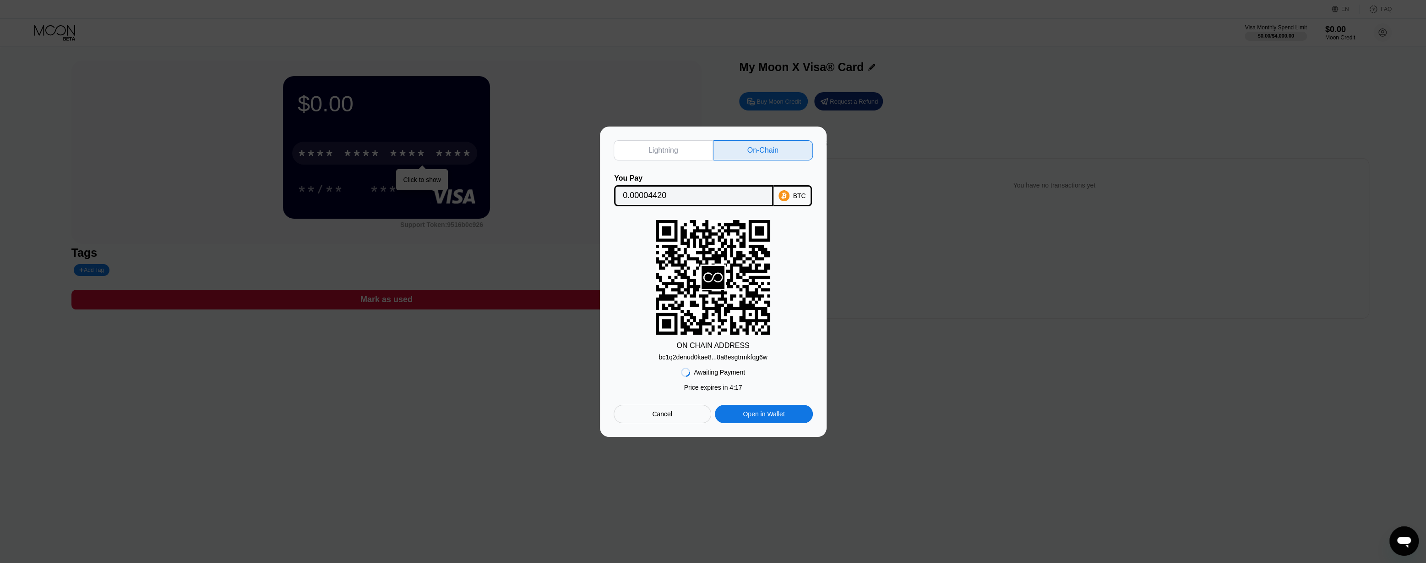
click at [665, 414] on div "Cancel" at bounding box center [662, 414] width 20 height 8
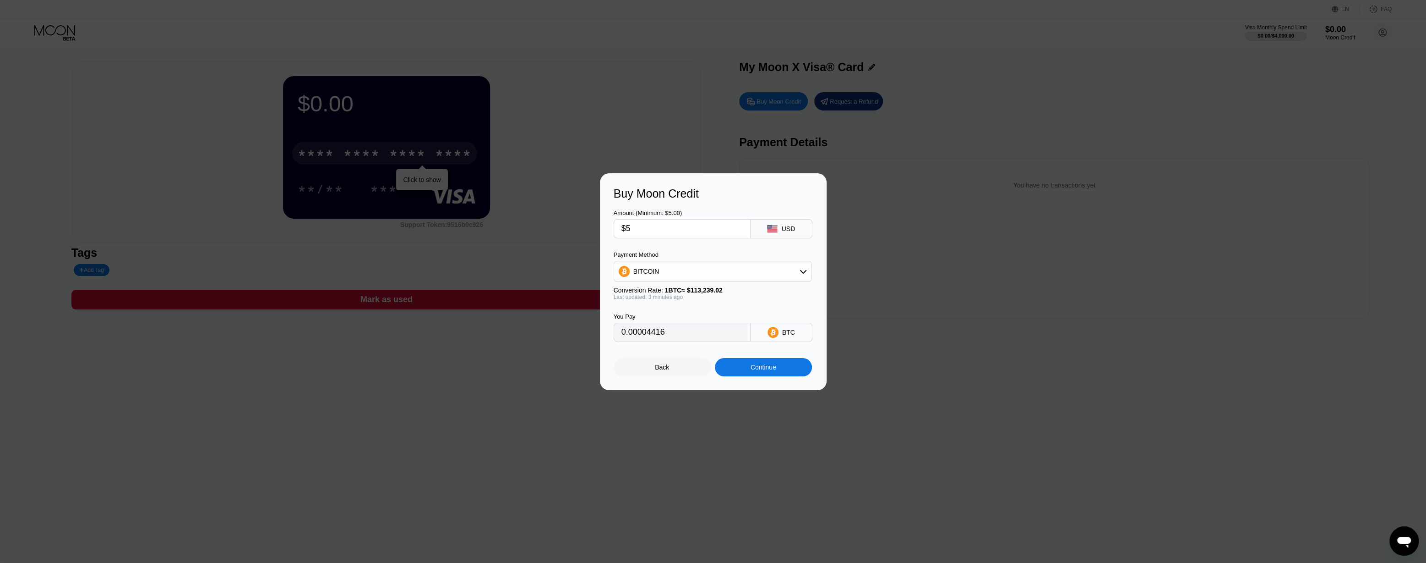
click at [753, 371] on div "Continue" at bounding box center [764, 366] width 26 height 7
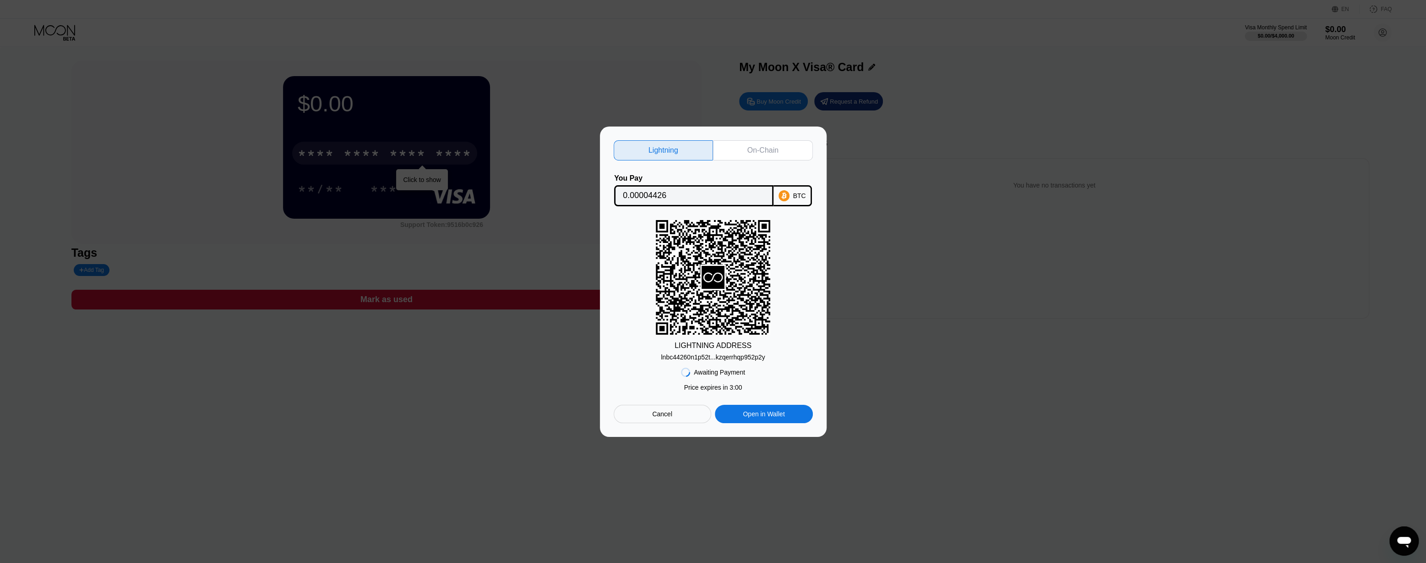
click at [759, 150] on div "On-Chain" at bounding box center [763, 150] width 31 height 9
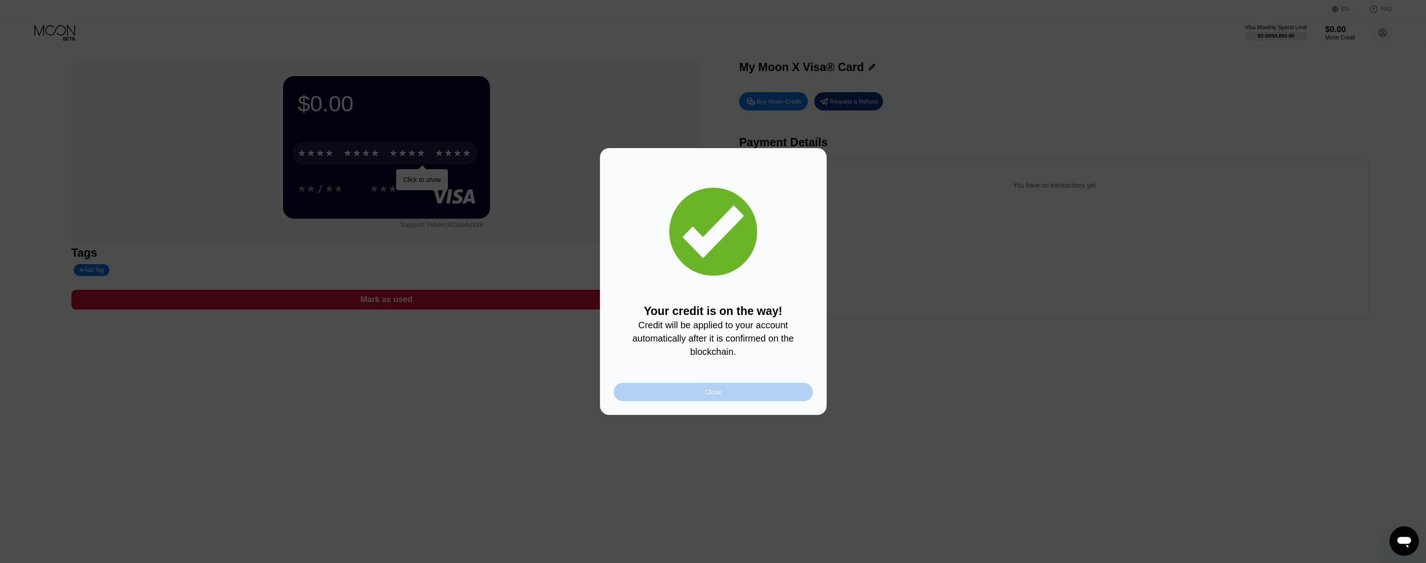
click at [743, 401] on div "Close" at bounding box center [713, 391] width 199 height 18
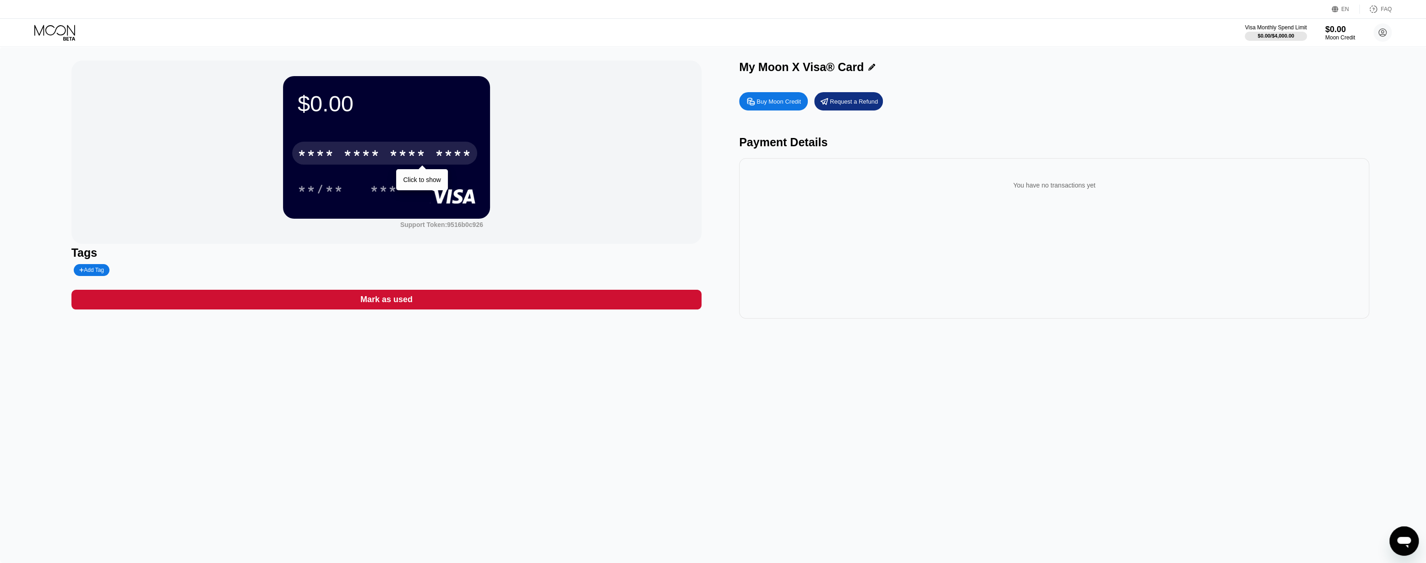
click at [399, 149] on div "* * * *" at bounding box center [407, 154] width 37 height 15
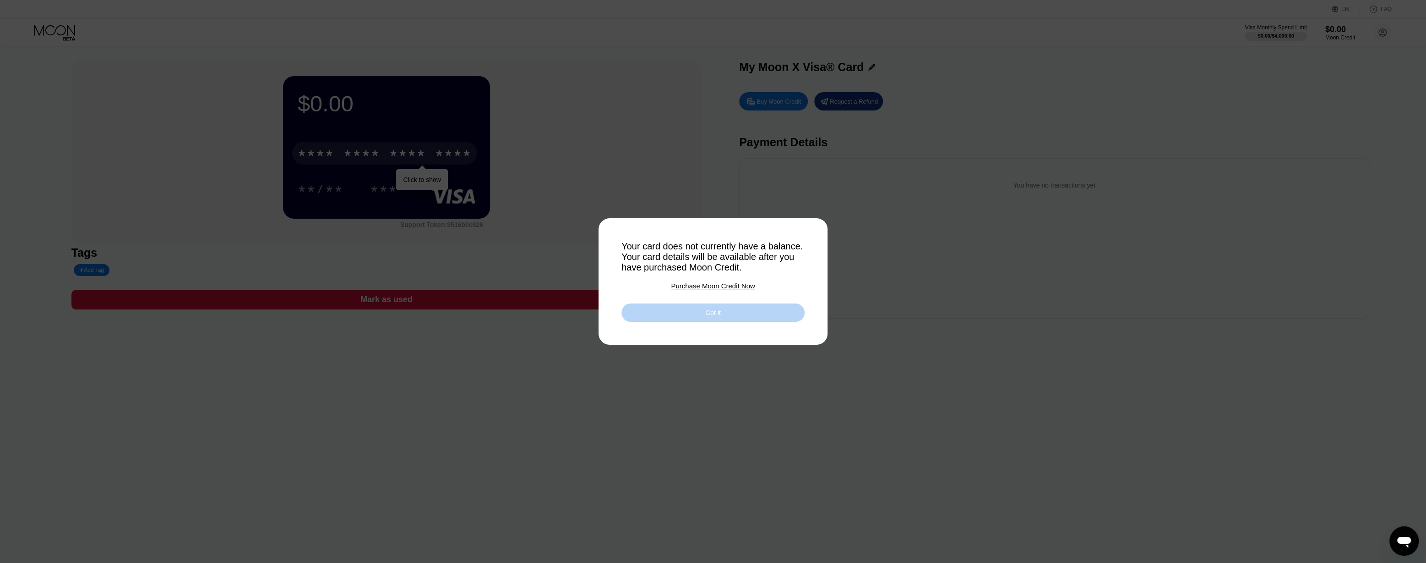
click at [687, 314] on div "Got it" at bounding box center [713, 312] width 183 height 18
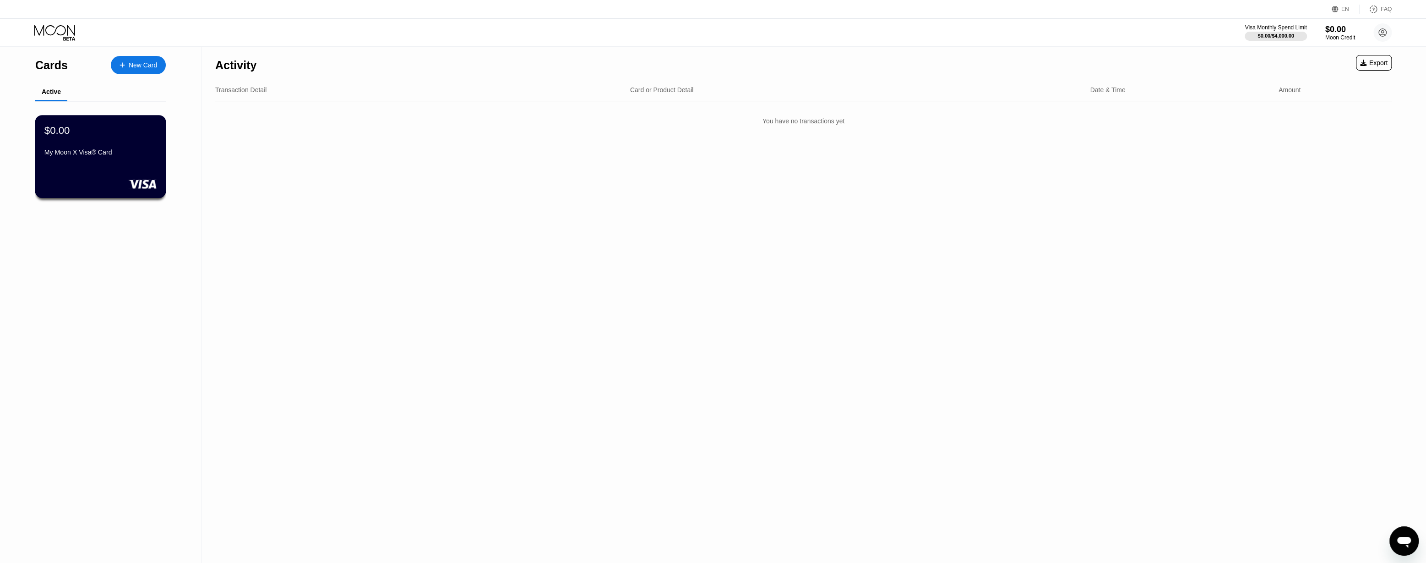
click at [111, 134] on div "$0.00" at bounding box center [100, 130] width 112 height 12
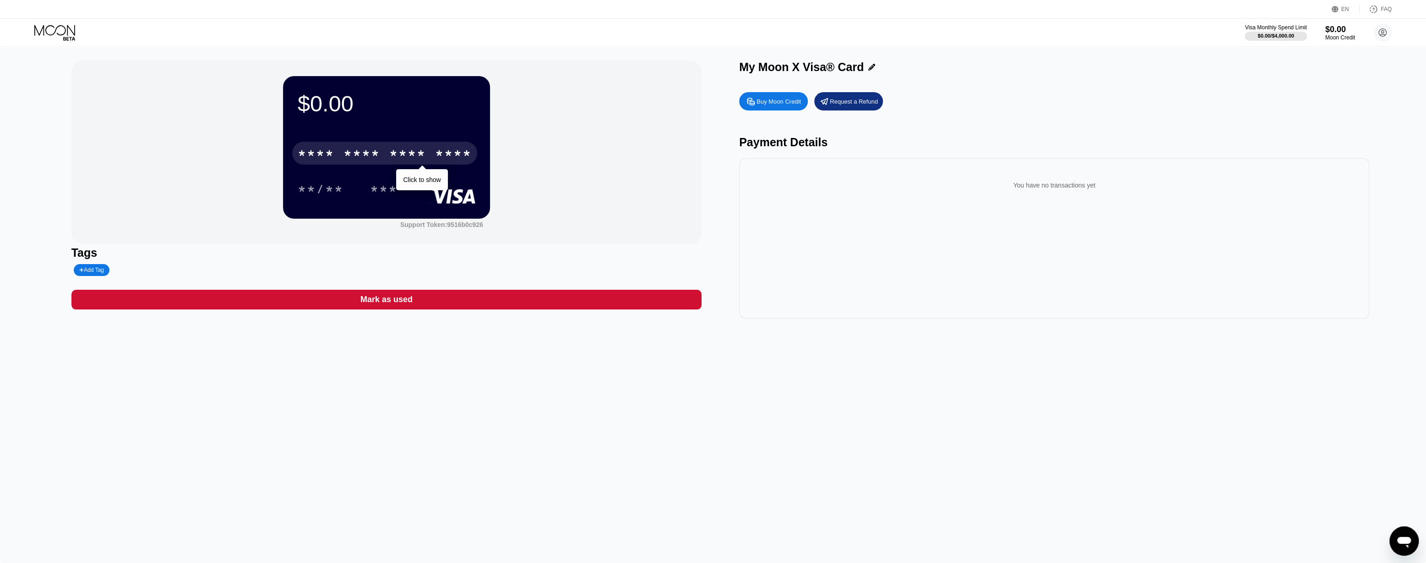
click at [321, 157] on div "* * * *" at bounding box center [316, 154] width 37 height 15
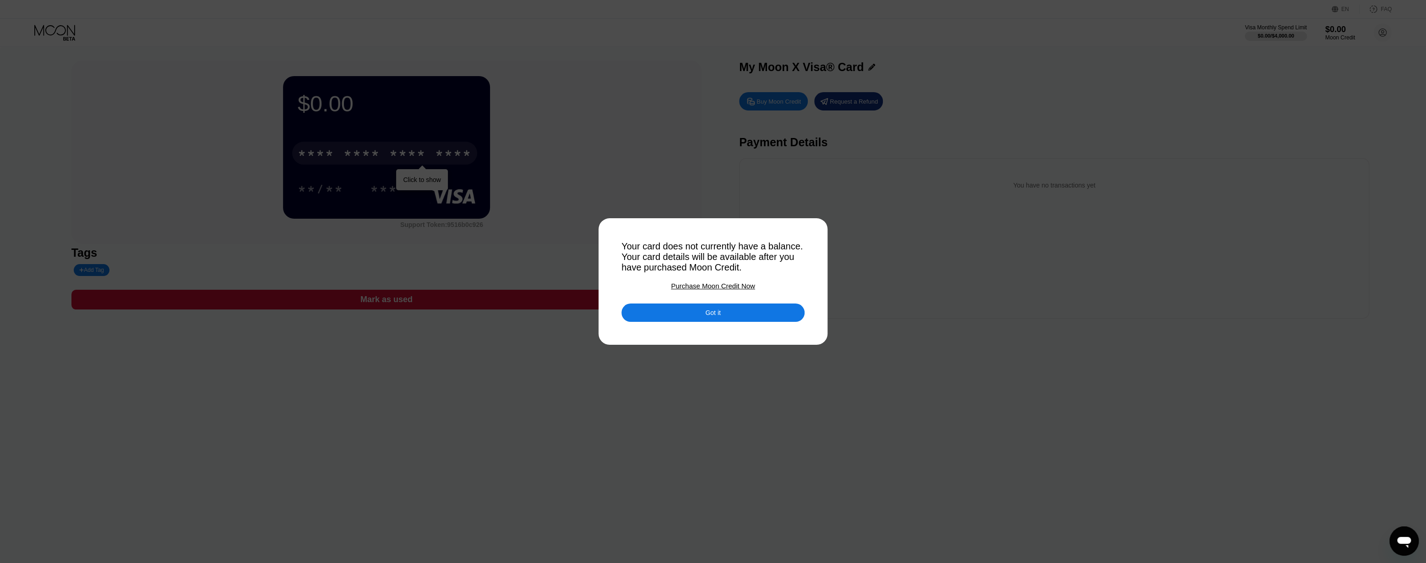
click at [522, 92] on div at bounding box center [716, 281] width 1432 height 563
click at [203, 109] on div at bounding box center [716, 281] width 1432 height 563
click at [786, 317] on div "Got it" at bounding box center [713, 312] width 183 height 18
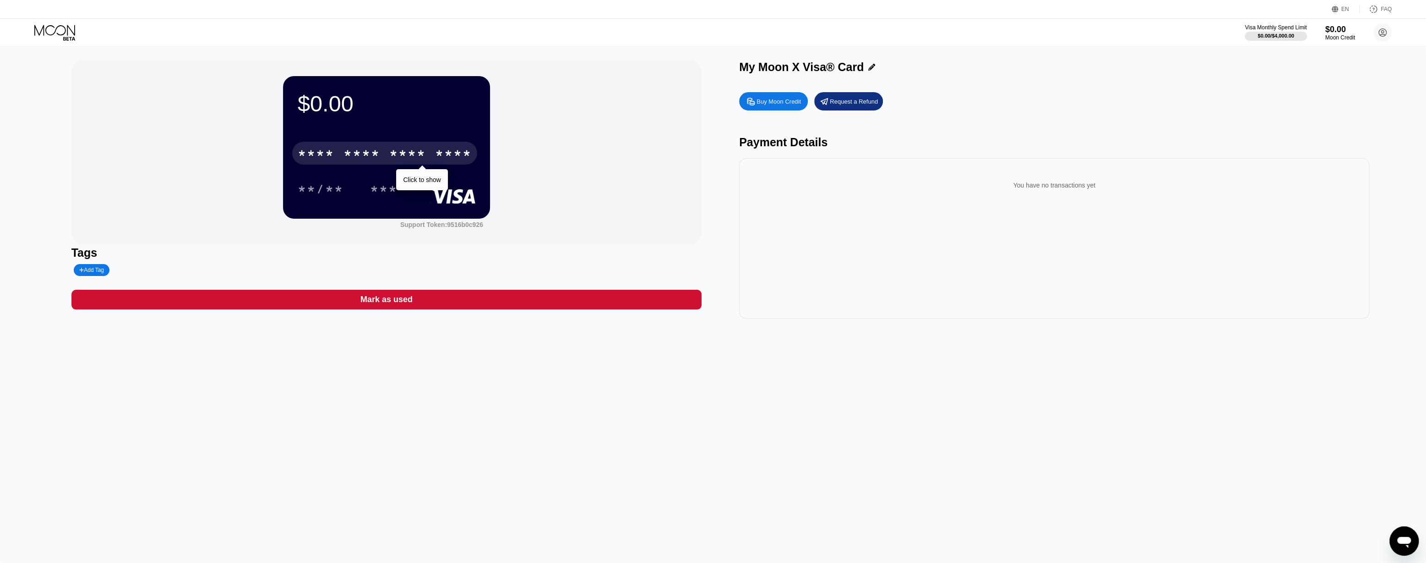
click at [362, 150] on div "* * * *" at bounding box center [362, 154] width 37 height 15
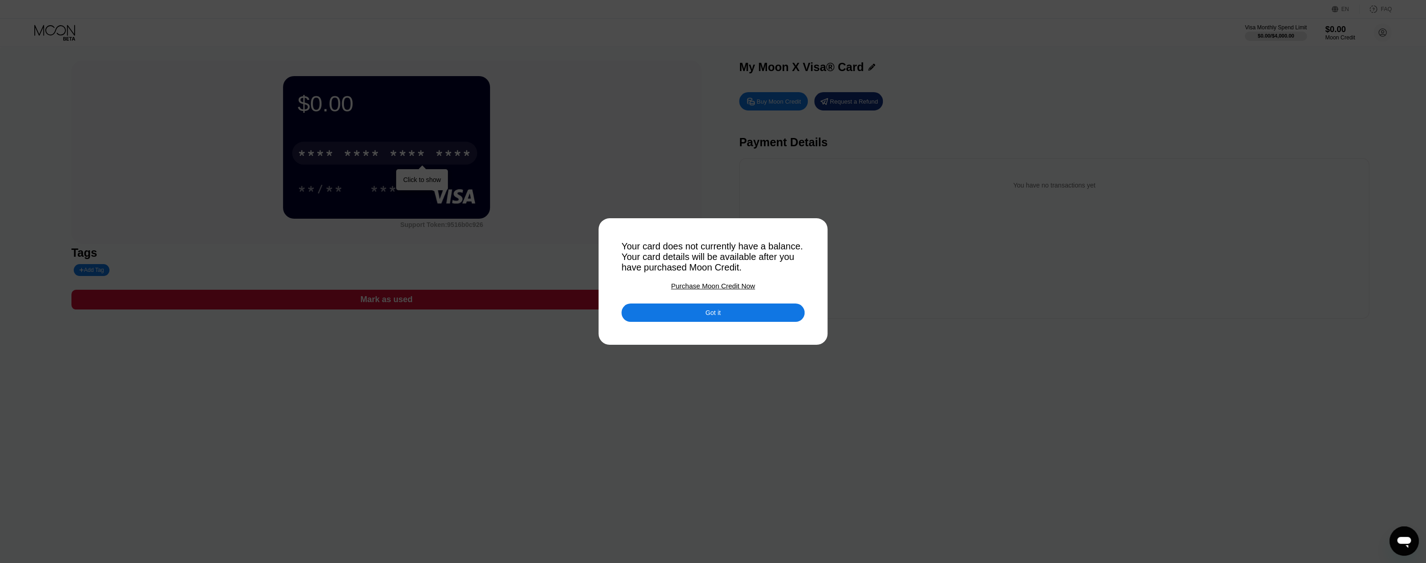
click at [744, 316] on div "Got it" at bounding box center [713, 312] width 183 height 18
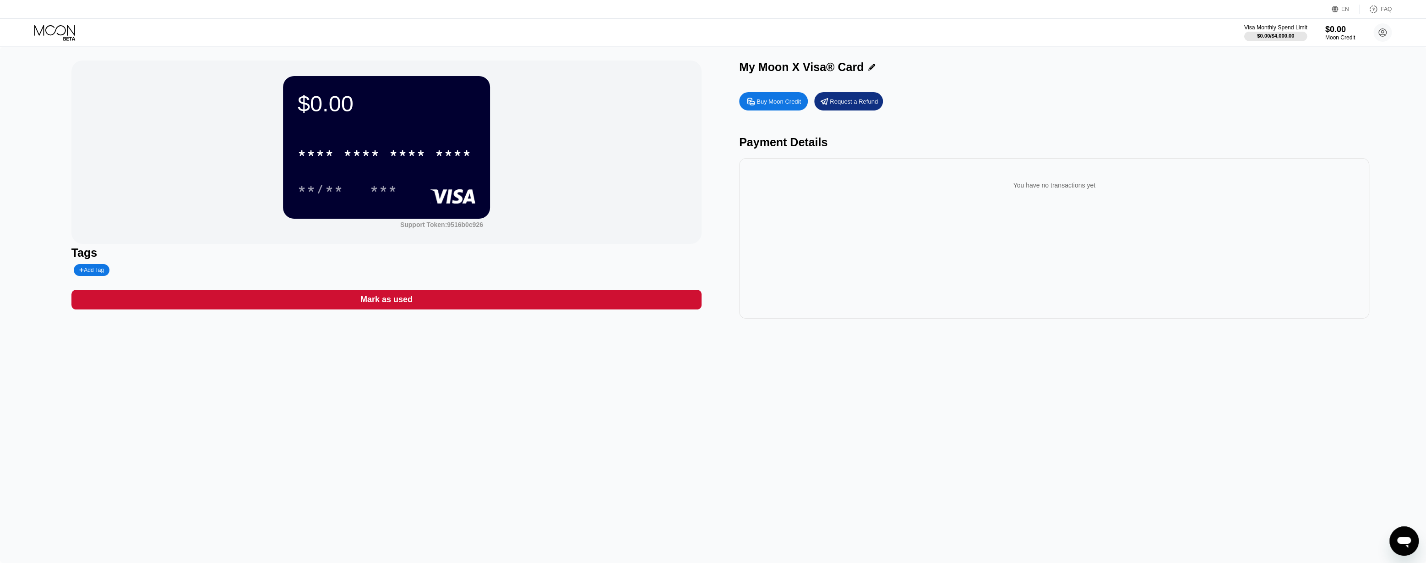
click at [1286, 30] on div "Visa Monthly Spend Limit" at bounding box center [1276, 27] width 63 height 6
click at [330, 144] on div "* * * * * * * * * * * * ****" at bounding box center [384, 153] width 185 height 23
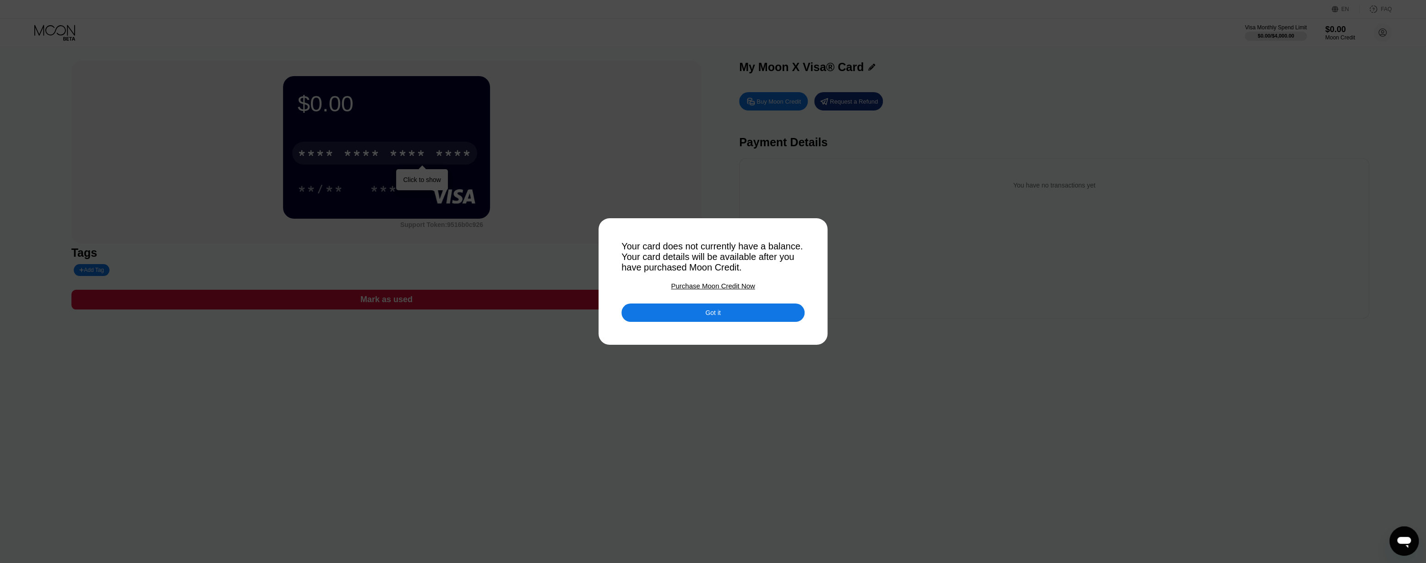
click at [766, 311] on div "Got it" at bounding box center [713, 312] width 183 height 18
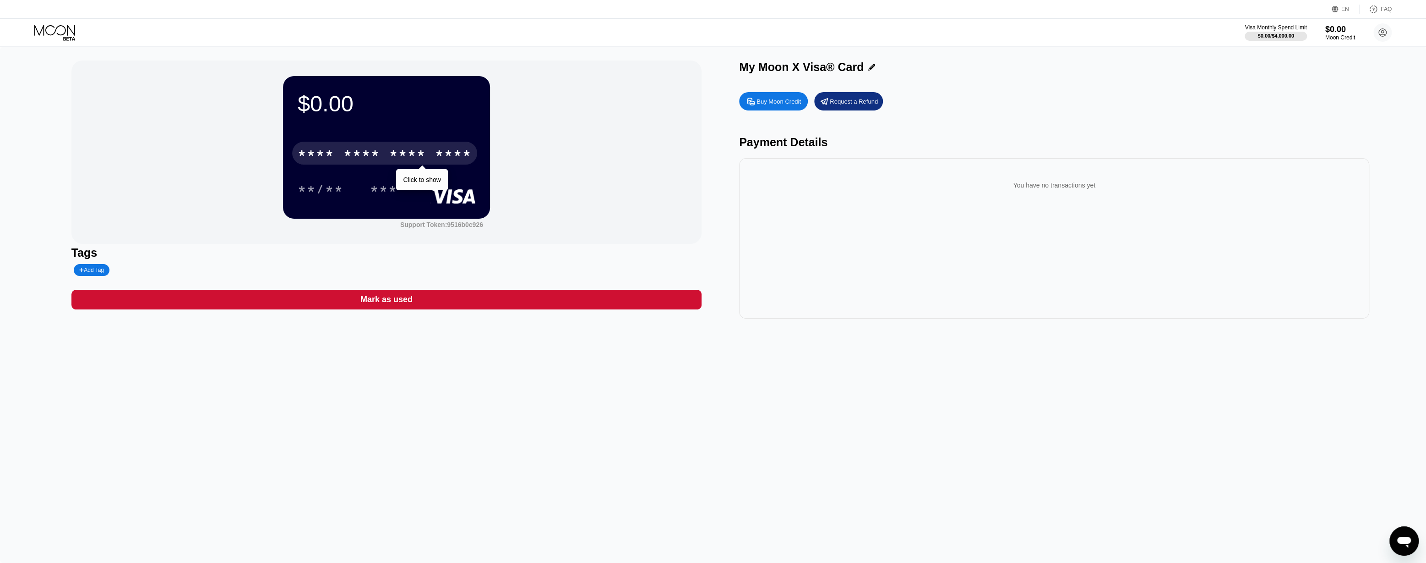
click at [1067, 189] on div "You have no transactions yet" at bounding box center [1055, 185] width 616 height 26
click at [783, 105] on div "Buy Moon Credit" at bounding box center [779, 102] width 44 height 8
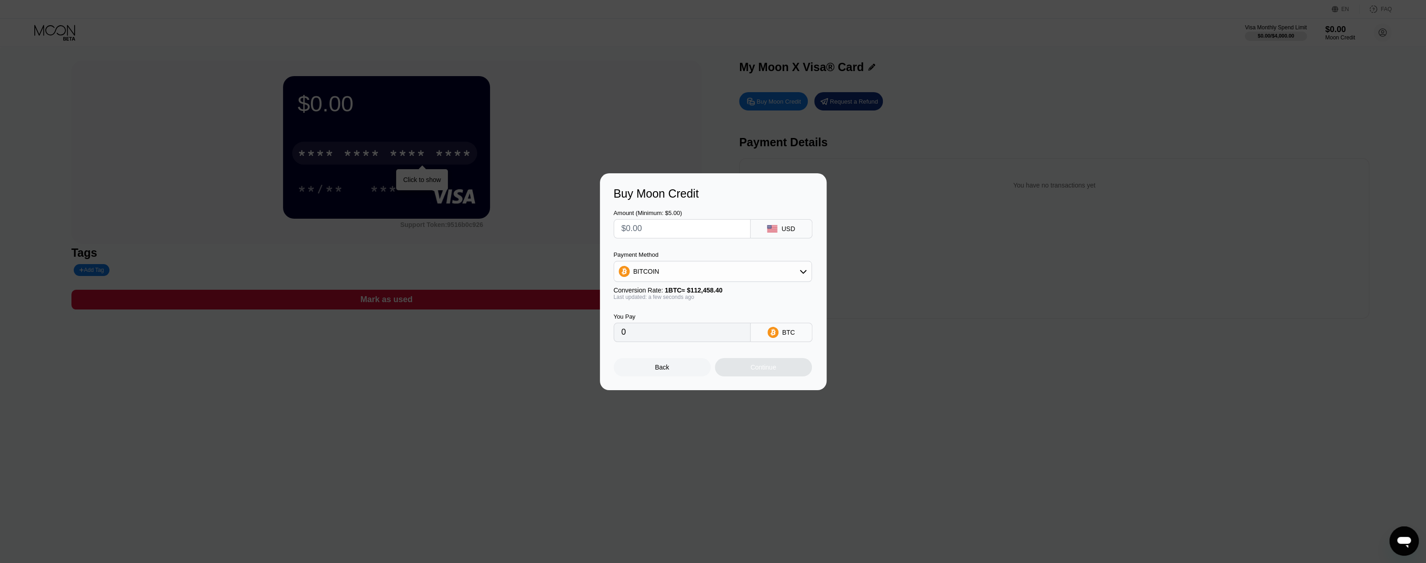
click at [887, 182] on div "Buy Moon Credit Amount (Minimum: $5.00) USD Payment Method BITCOIN Conversion R…" at bounding box center [713, 281] width 1426 height 217
click at [652, 367] on div "Back" at bounding box center [662, 367] width 97 height 18
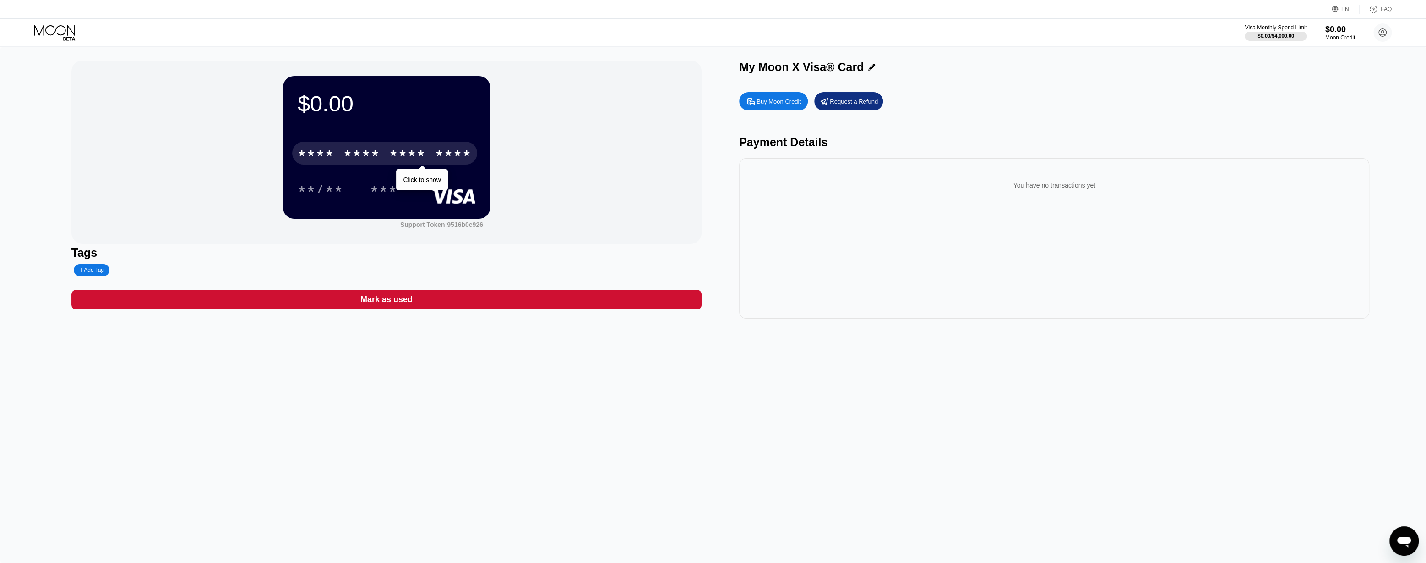
click at [52, 33] on icon at bounding box center [55, 33] width 43 height 16
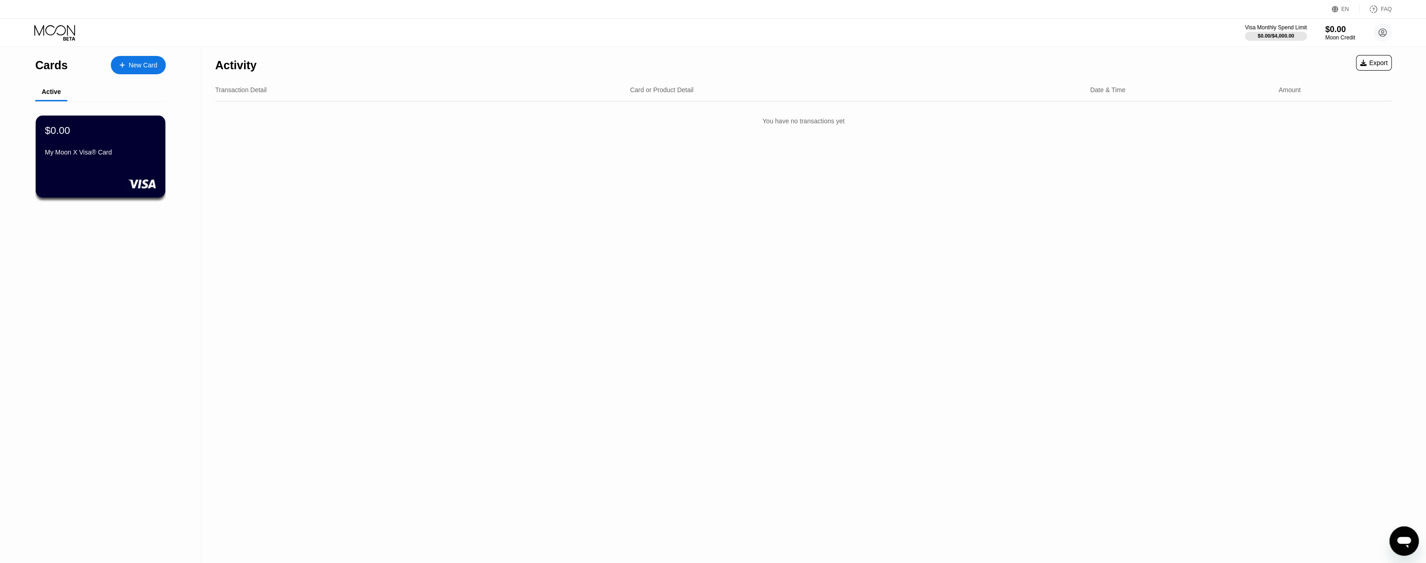
click at [1412, 535] on icon "Открыть окно обмена сообщениями" at bounding box center [1404, 540] width 16 height 16
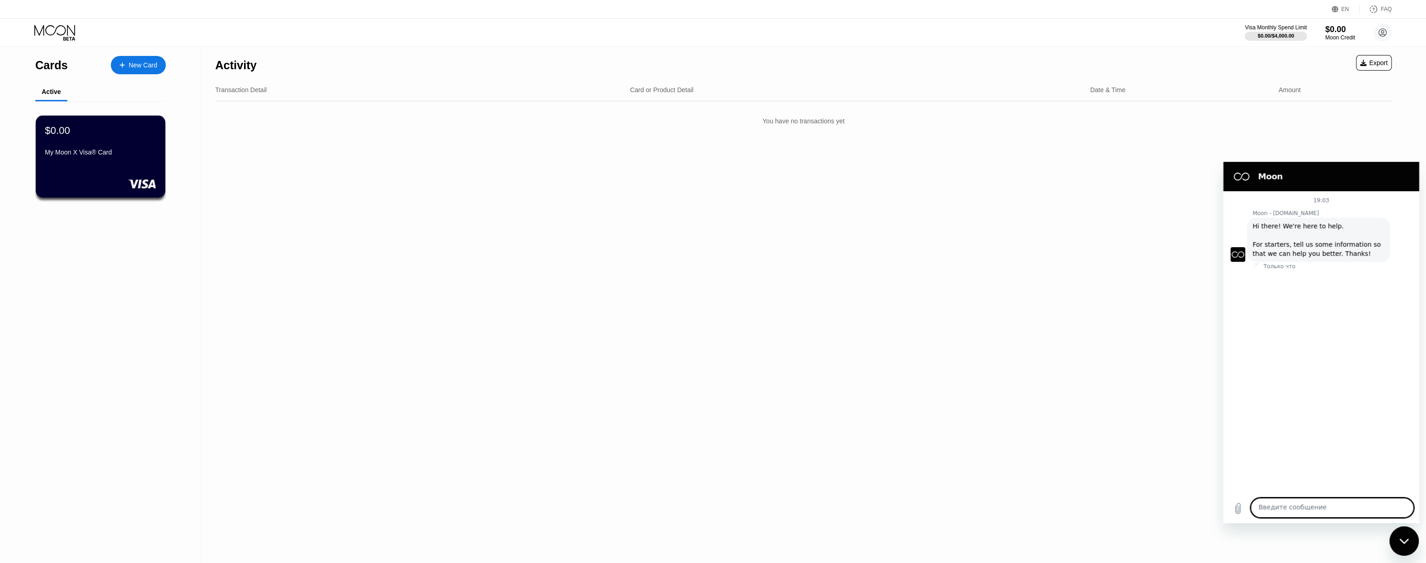
type textarea "x"
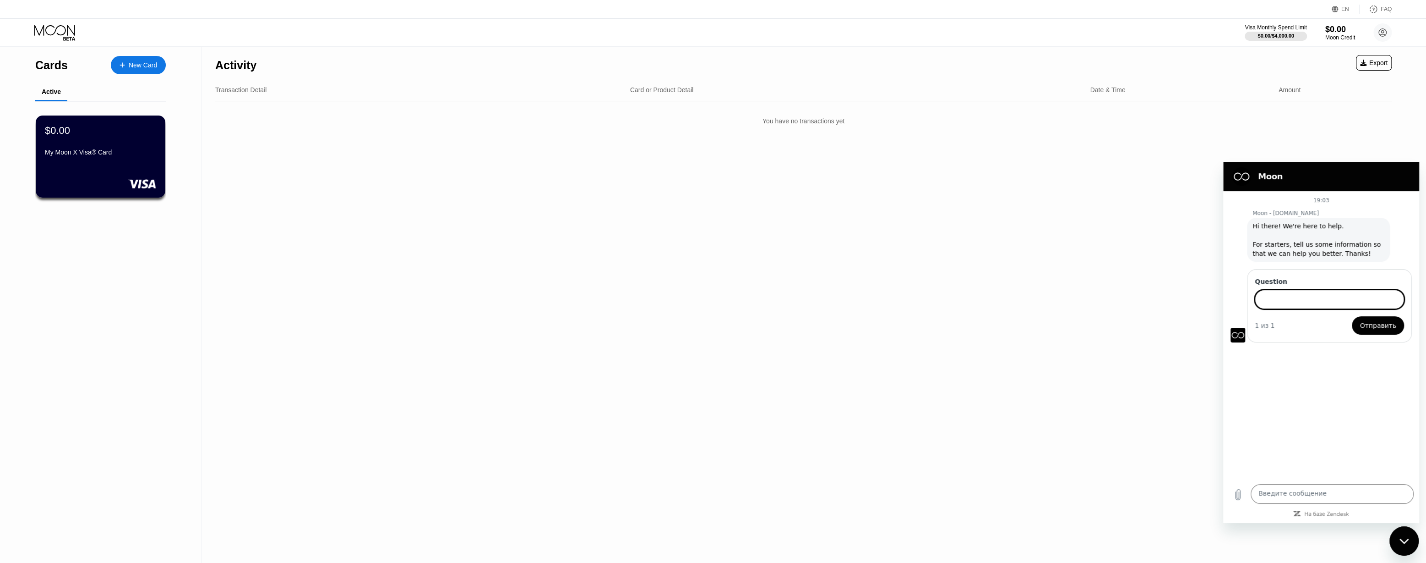
click at [1315, 308] on input "Question" at bounding box center [1329, 298] width 149 height 19
type input "Hi"
click at [1321, 308] on input "Hi" at bounding box center [1329, 298] width 149 height 19
type textarea "x"
paste input "I made a transaction on the BTC network, but I didn't receive anything on my ba…"
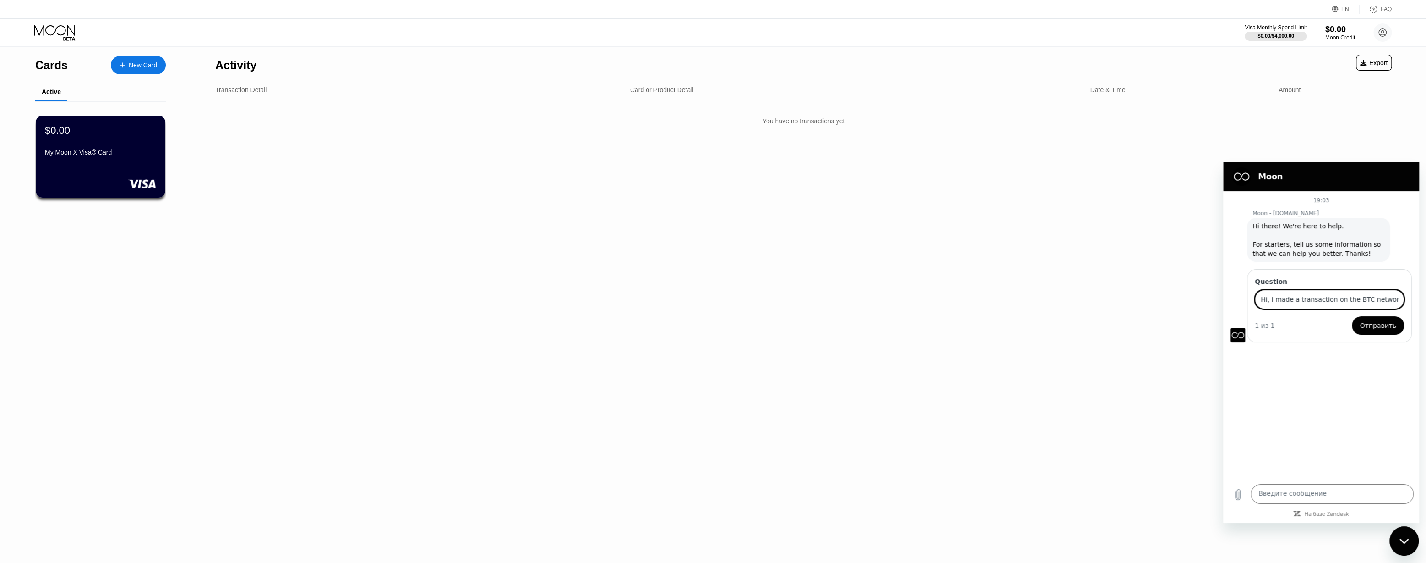
scroll to position [0, 149]
type input "Hi, I made a transaction on the BTC network, but I didn't receive anything on m…"
click at [1352, 316] on button "Отправить" at bounding box center [1378, 325] width 52 height 18
drag, startPoint x: 102, startPoint y: 214, endPoint x: 133, endPoint y: 157, distance: 64.8
click at [133, 156] on div "My Moon X Visa® Card" at bounding box center [100, 151] width 111 height 7
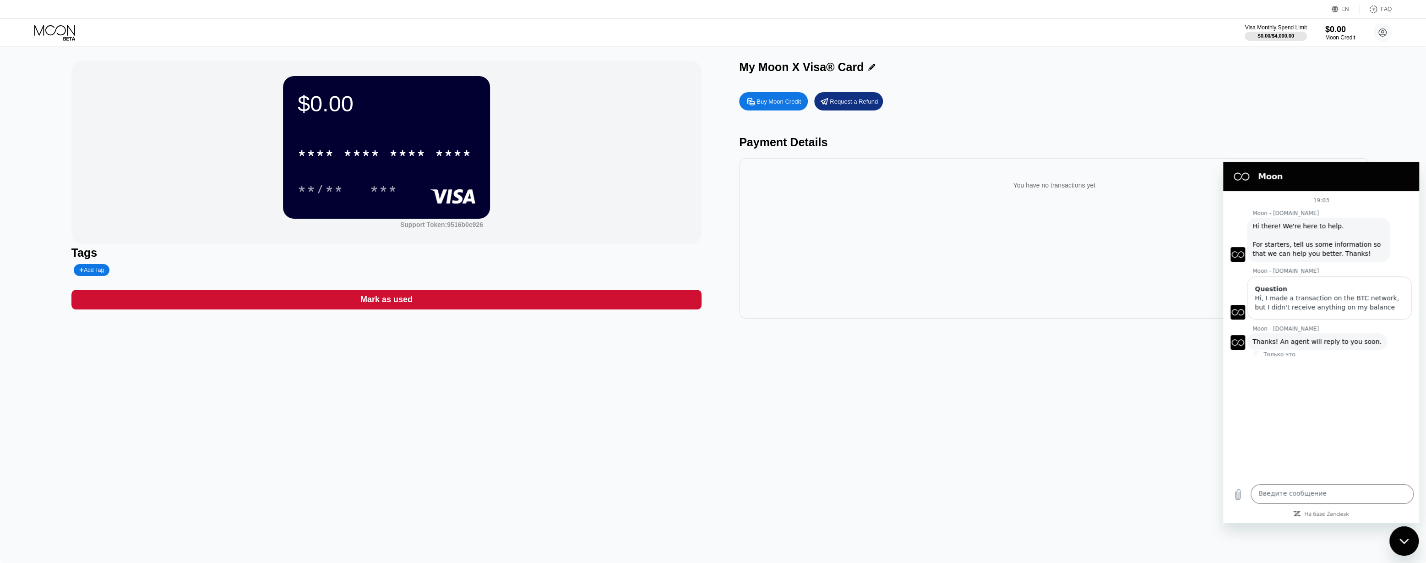
drag, startPoint x: 776, startPoint y: 373, endPoint x: 450, endPoint y: 397, distance: 327.0
click at [459, 397] on div "$0.00 * * * * * * * * * * * * **** **/** *** Support Token: 9516b0c926 Tags Add…" at bounding box center [713, 305] width 1426 height 516
click at [1246, 486] on button "Выложить файл" at bounding box center [1238, 494] width 18 height 18
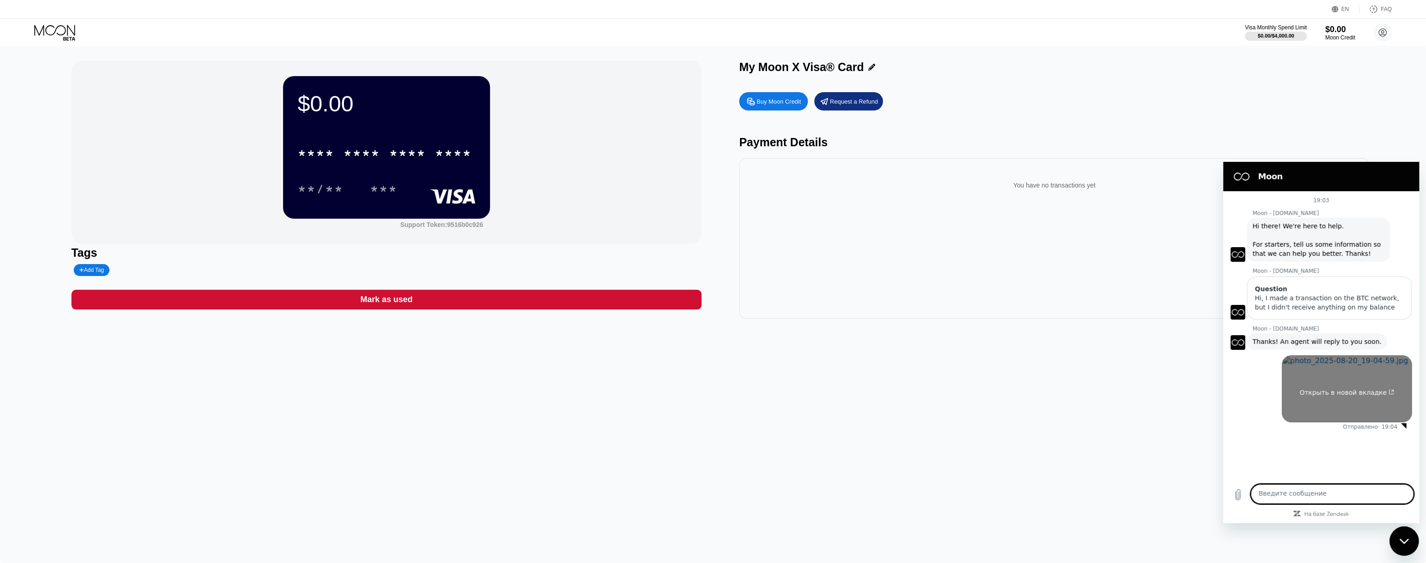
scroll to position [18, 0]
click at [1350, 416] on link "Открыть в новой вкладке" at bounding box center [1347, 388] width 130 height 67
type textarea "x"
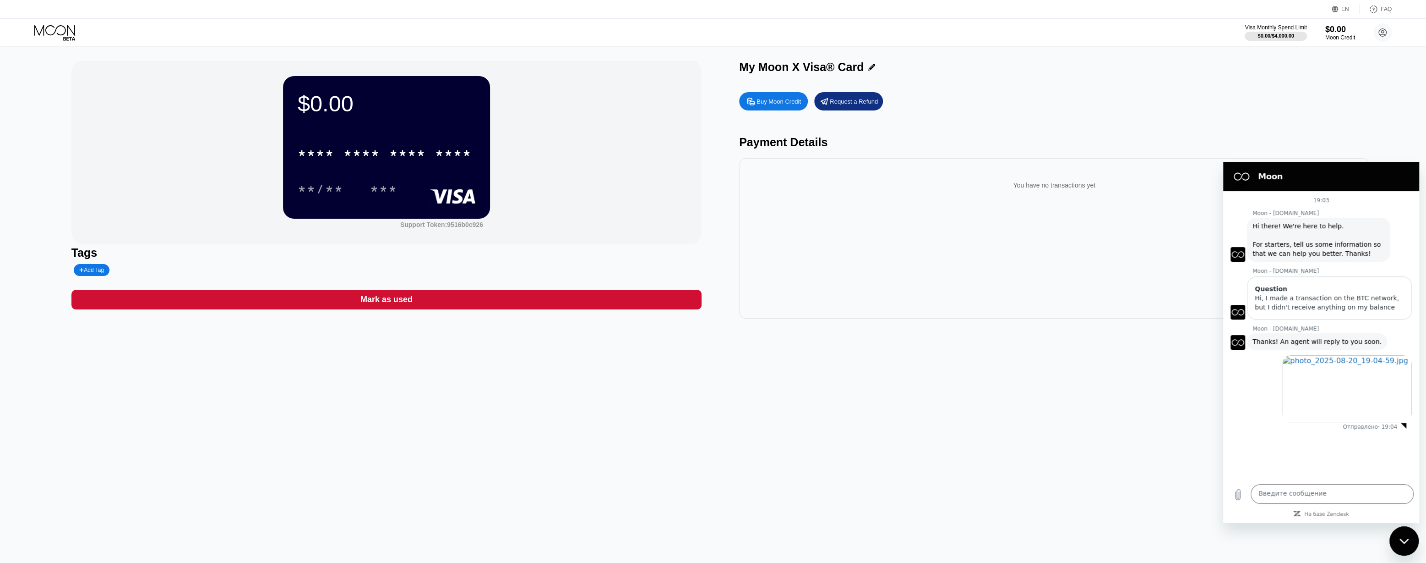
click at [1394, 349] on div "Moon - paywithmoon.com говорит: Thanks! An agent will reply to you soon." at bounding box center [1324, 340] width 189 height 17
click at [330, 186] on div "**/**" at bounding box center [321, 190] width 46 height 15
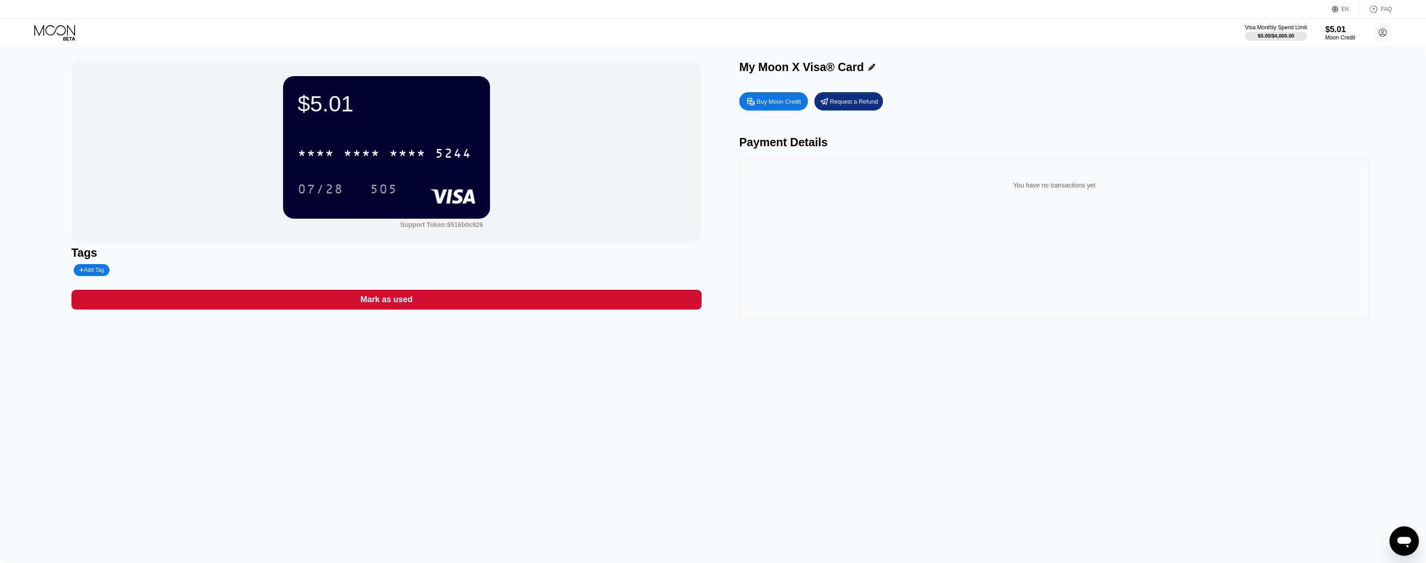
click at [1395, 543] on div "Открыть окно обмена сообщениями" at bounding box center [1404, 540] width 27 height 27
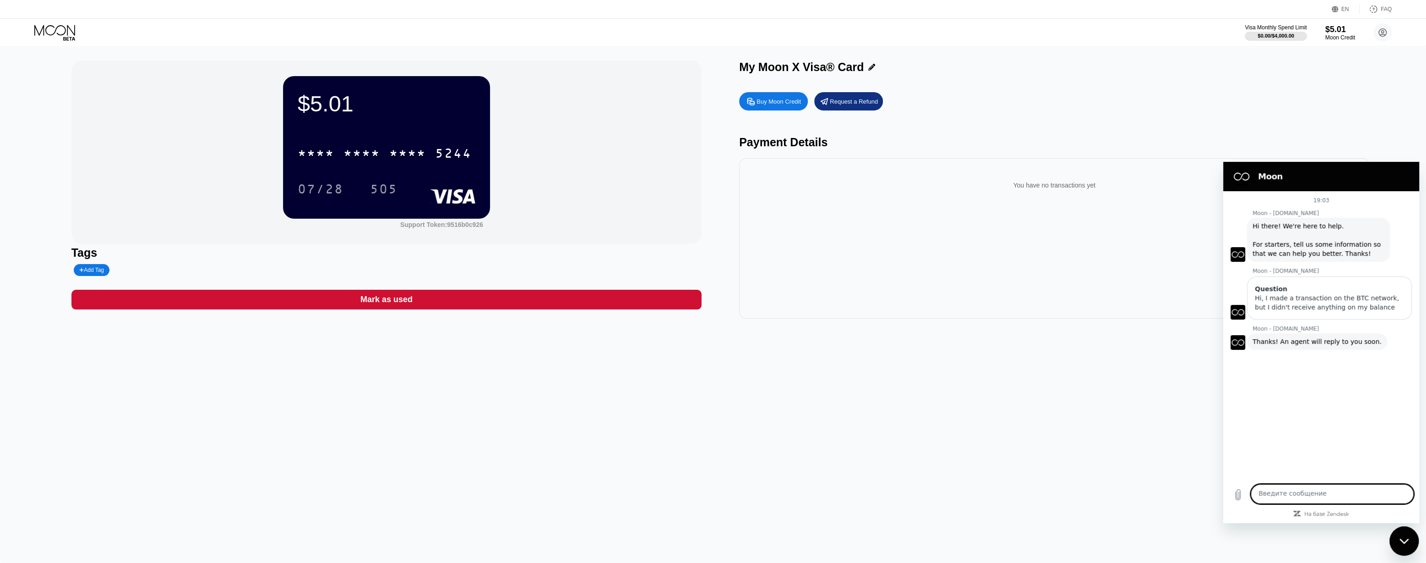
type textarea "x"
click at [1306, 488] on textarea at bounding box center [1332, 493] width 163 height 20
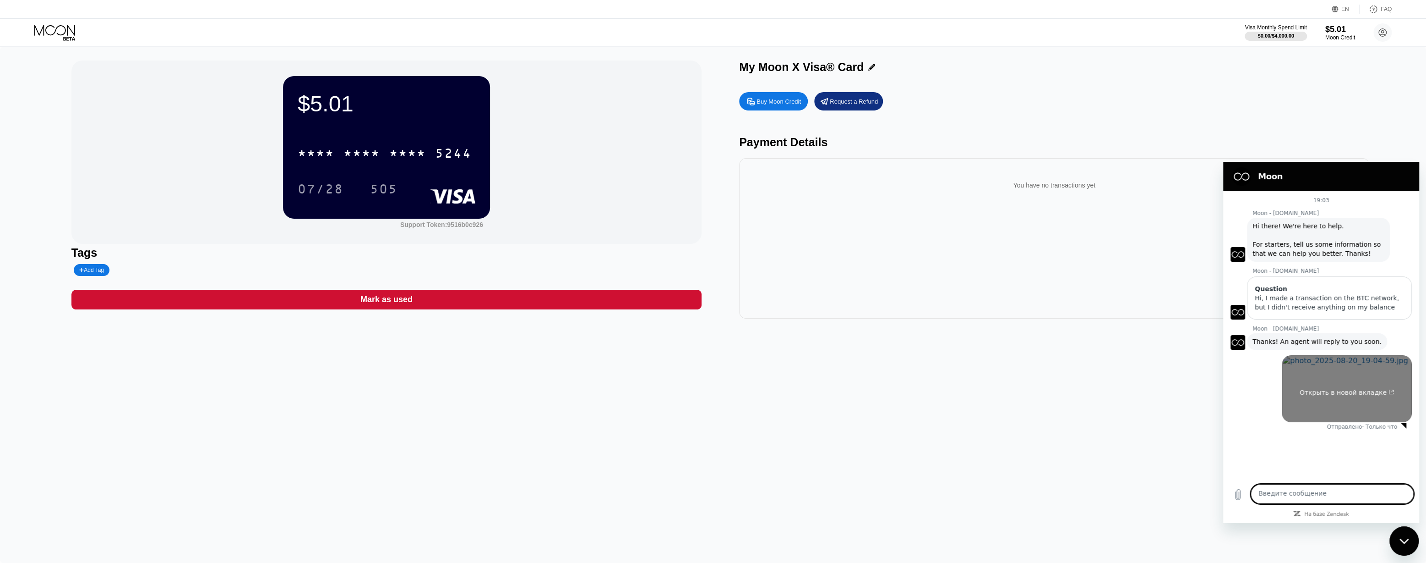
type textarea "е"
type textarea "x"
type textarea "ер"
type textarea "x"
type textarea "е"
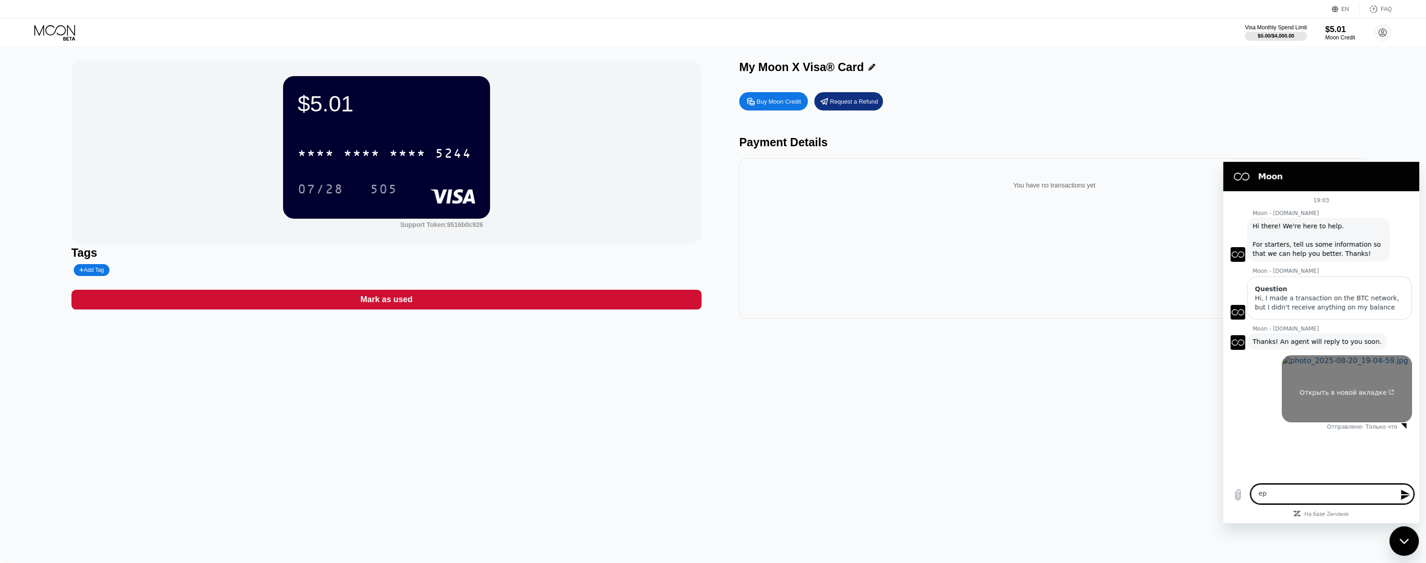
type textarea "x"
type textarea "D"
type textarea "x"
type textarea "DO"
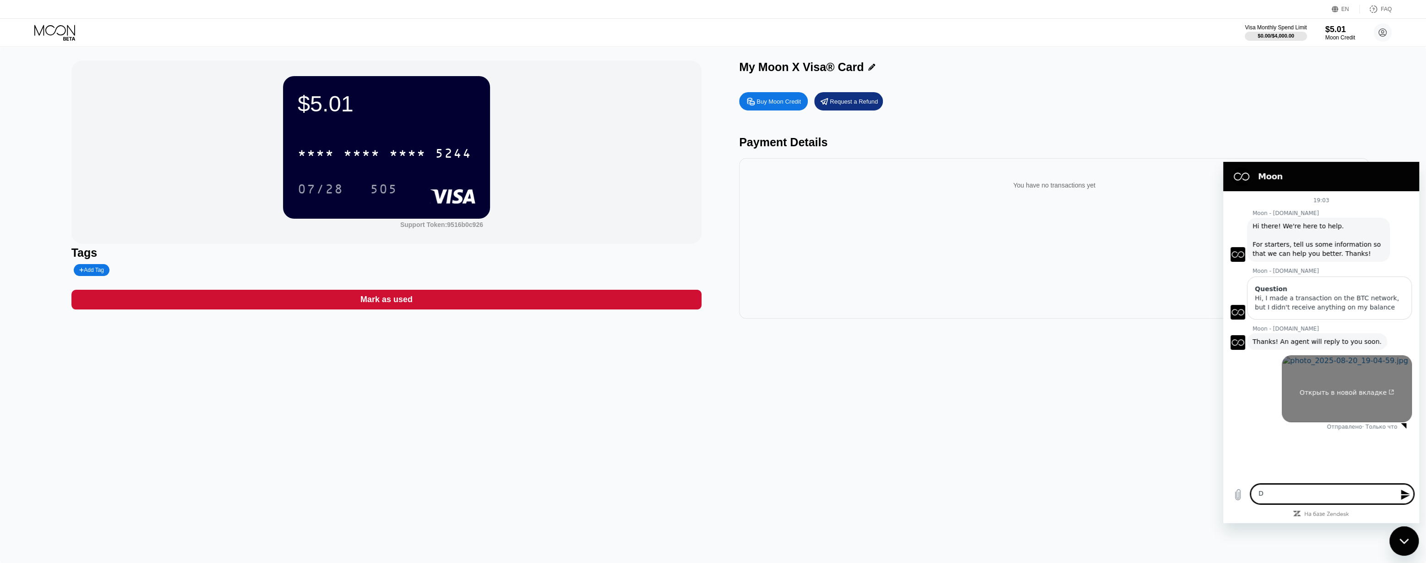
type textarea "x"
type textarea "DON"
type textarea "x"
type textarea "DONE"
type textarea "x"
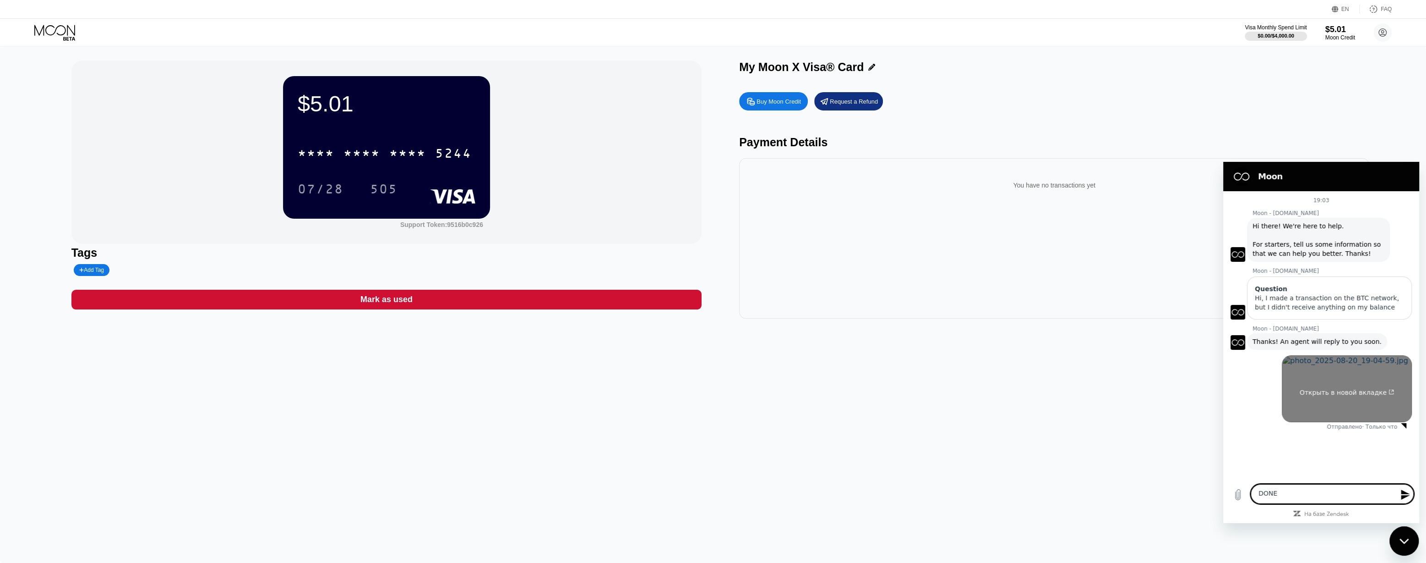
type textarea "DON"
type textarea "x"
type textarea "DO"
type textarea "x"
type textarea "D"
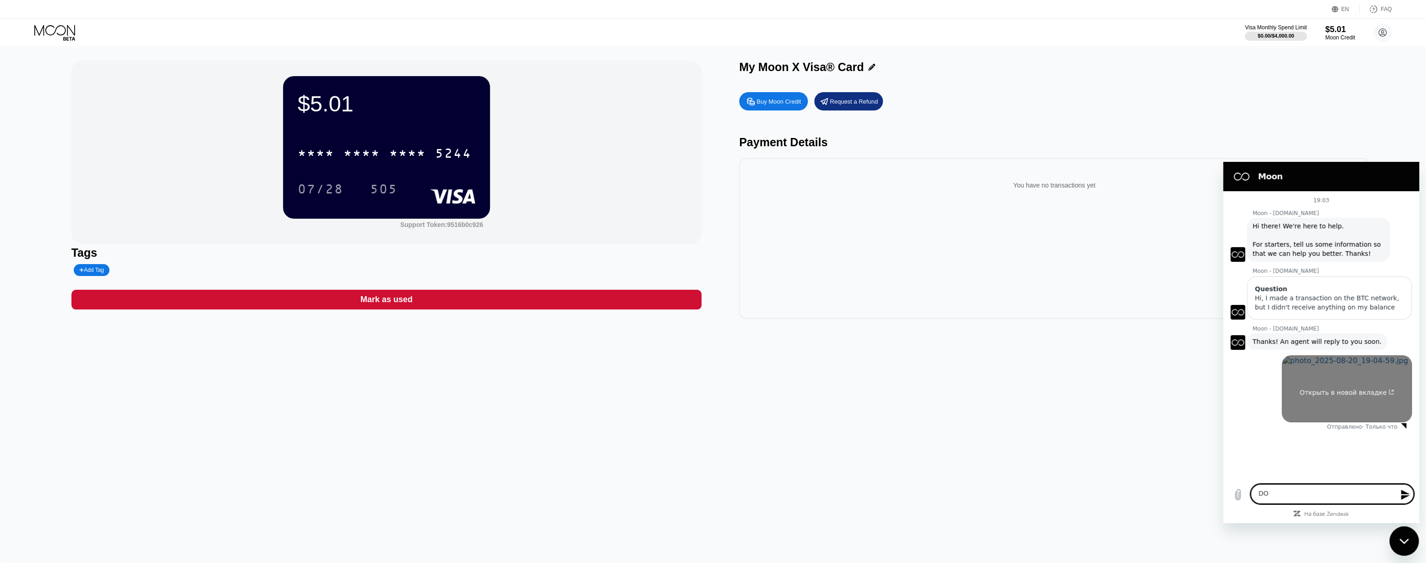
type textarea "x"
type textarea "Do"
type textarea "x"
type textarea "Don"
type textarea "x"
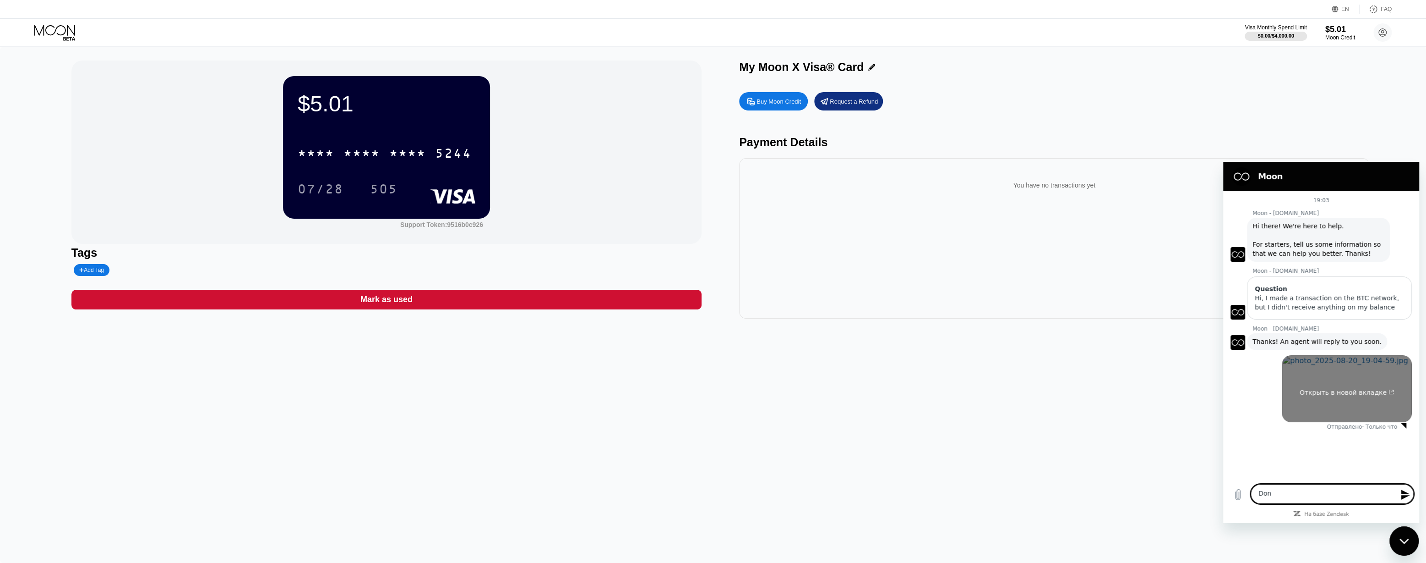
type textarea "Done"
type textarea "x"
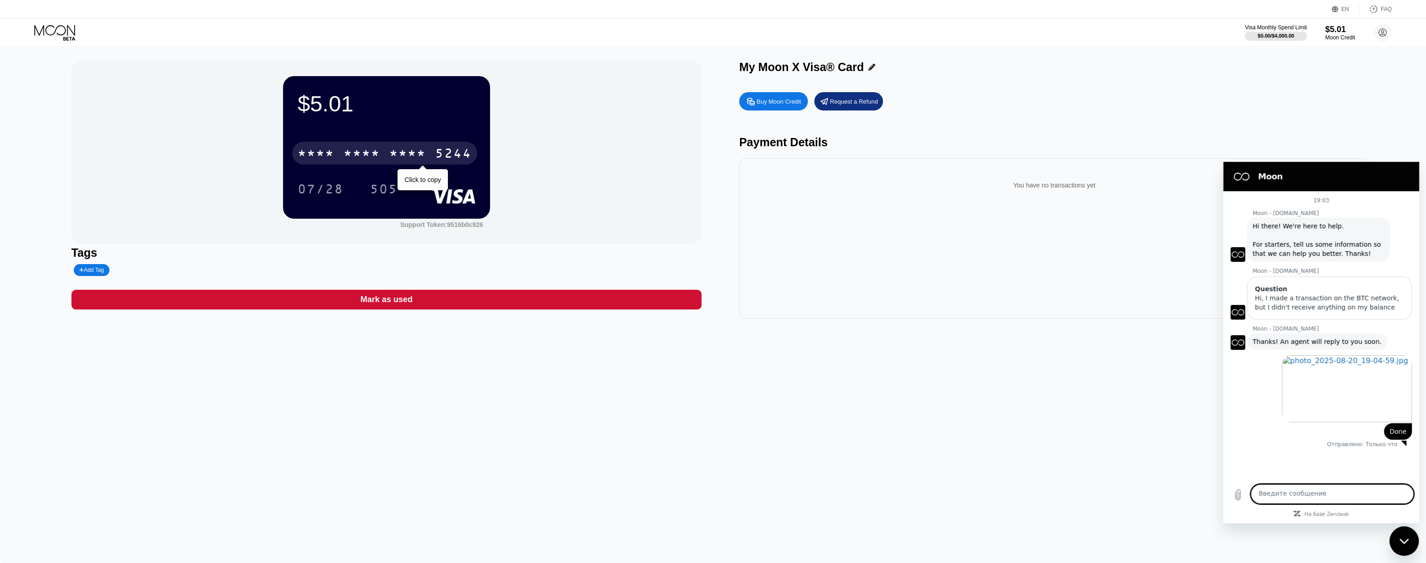
click at [358, 153] on div "* * * *" at bounding box center [362, 154] width 37 height 15
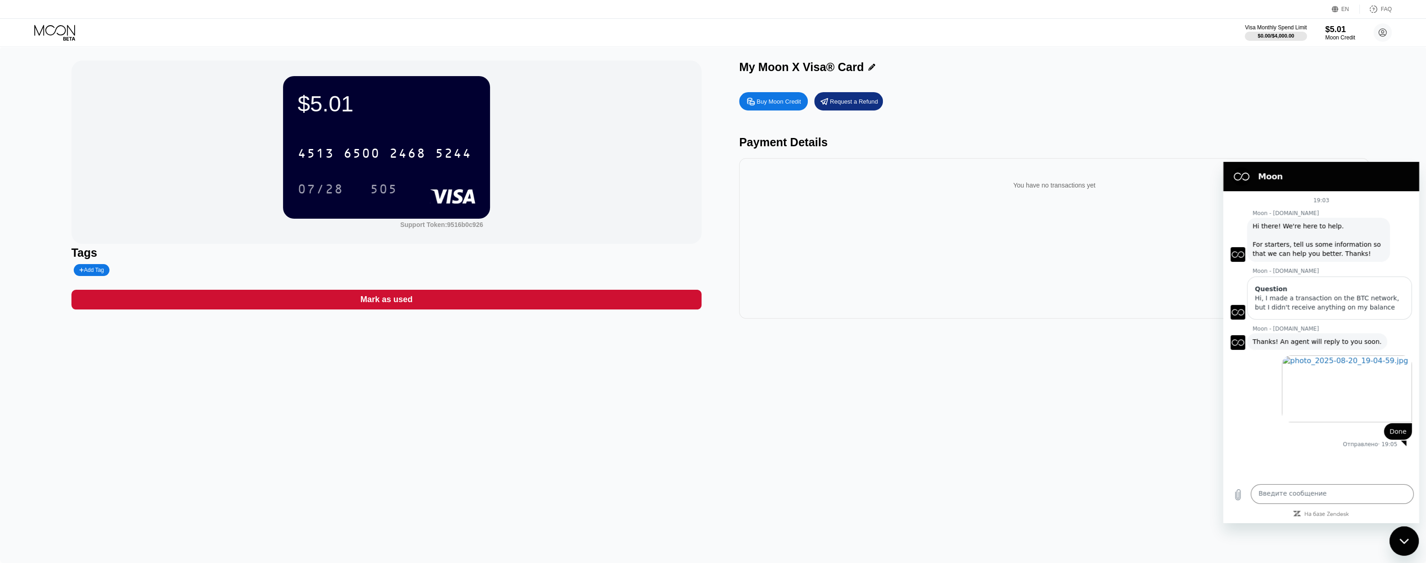
click at [1313, 137] on div "Buy Moon Credit Request a Refund Payment Details You have no transactions yet" at bounding box center [1054, 202] width 630 height 231
click at [1274, 131] on div "Buy Moon Credit Request a Refund Payment Details You have no transactions yet" at bounding box center [1054, 202] width 630 height 231
click at [1396, 542] on div "Закрыть окно обмена сообщениями" at bounding box center [1404, 540] width 27 height 27
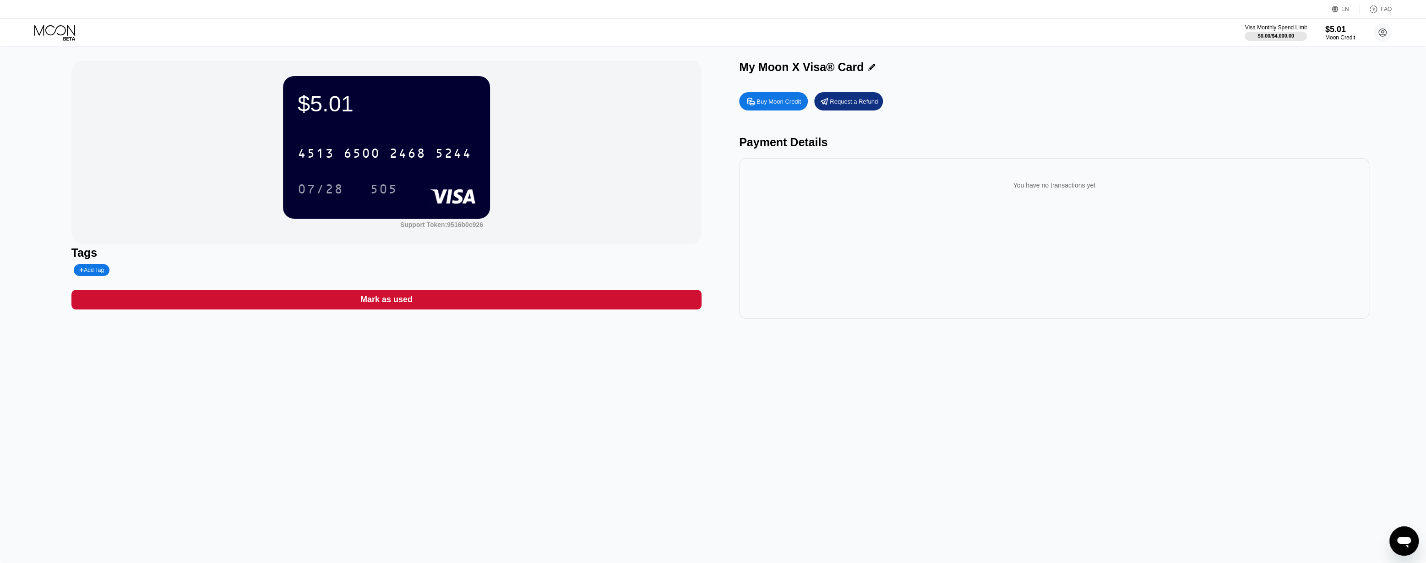
scroll to position [38, 0]
type textarea "x"
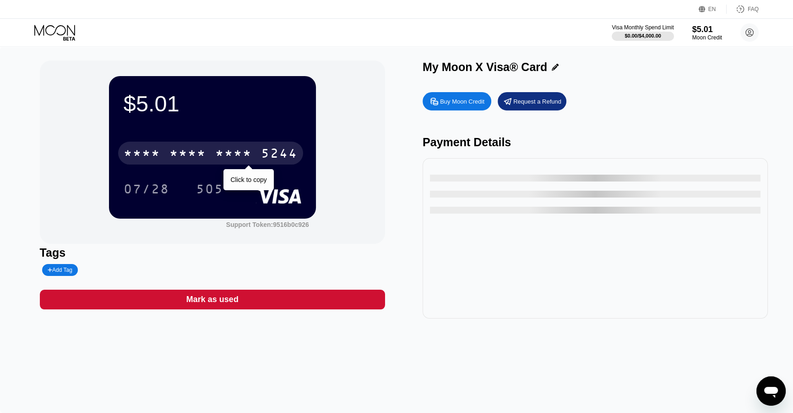
click at [200, 157] on div "* * * *" at bounding box center [187, 154] width 37 height 15
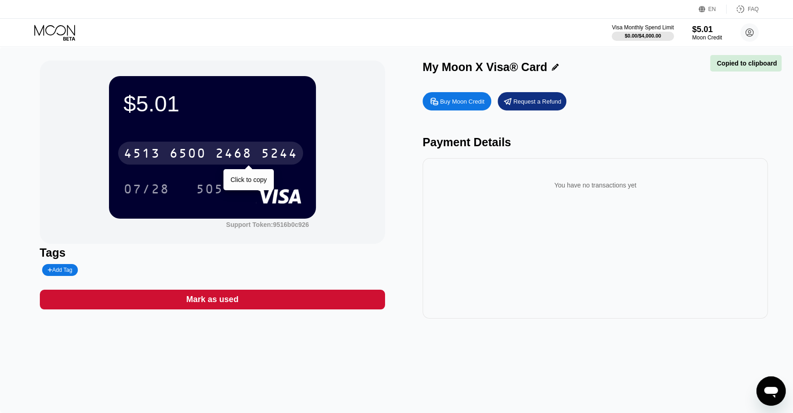
click at [239, 156] on div "2468" at bounding box center [233, 154] width 37 height 15
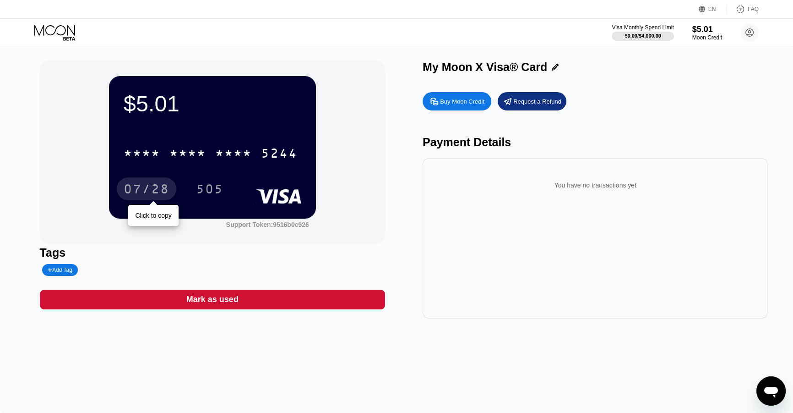
click at [133, 190] on div "07/28" at bounding box center [147, 190] width 46 height 15
